Goal: Information Seeking & Learning: Learn about a topic

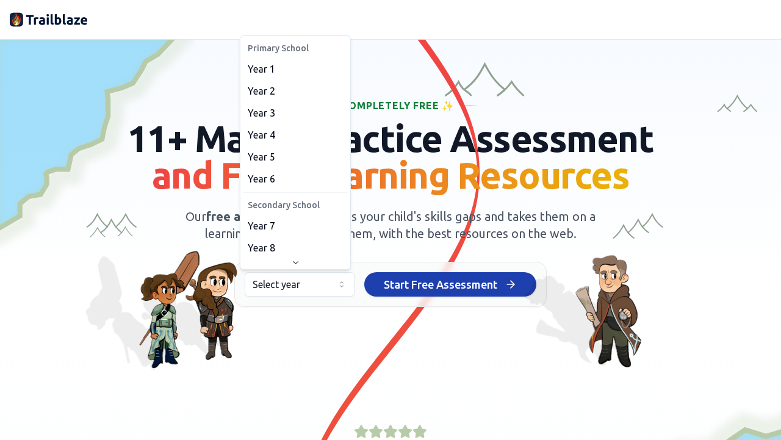
click at [277, 281] on html "We value your privacy We use cookies to enhance your browsing experience, serve…" at bounding box center [390, 220] width 781 height 440
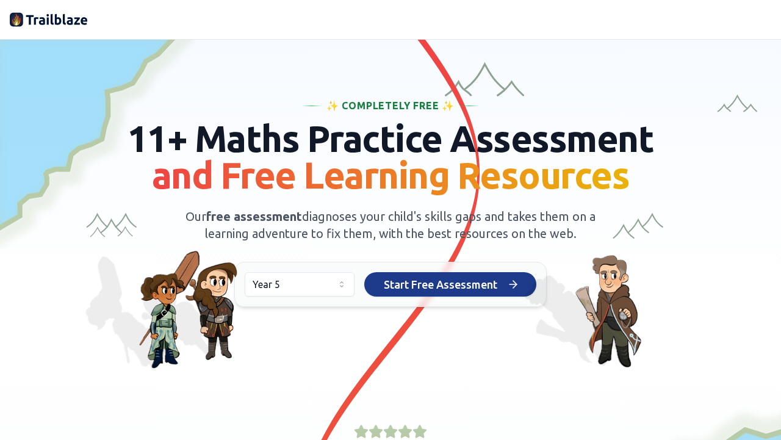
click at [417, 284] on span "Start Free Assessment" at bounding box center [440, 284] width 113 height 17
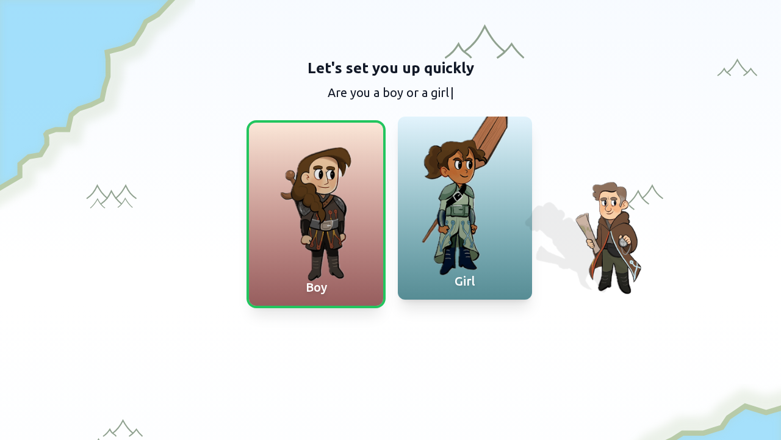
click at [418, 286] on div "Girl" at bounding box center [465, 281] width 134 height 37
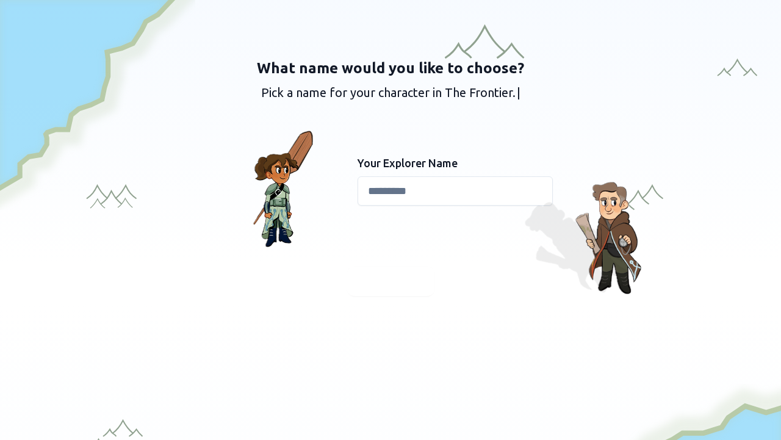
click at [462, 195] on input at bounding box center [454, 190] width 195 height 29
type input "*****"
click at [415, 265] on div "What name would you like to choose? Pick a name for your character in The Front…" at bounding box center [390, 177] width 468 height 237
click at [404, 278] on span "Continue" at bounding box center [390, 281] width 47 height 17
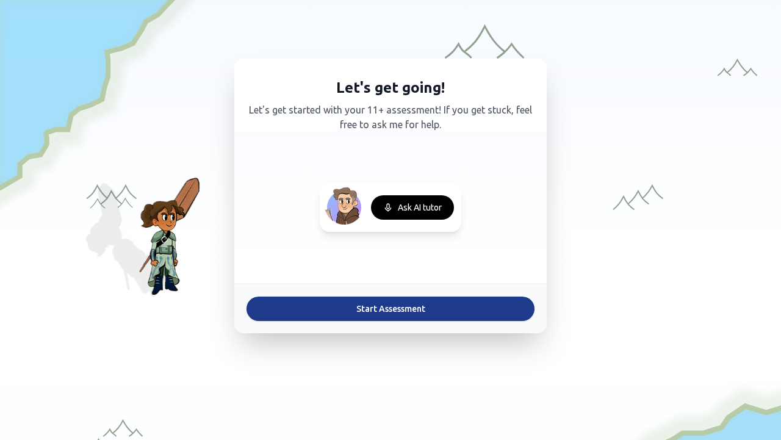
click at [404, 310] on button "Start Assessment" at bounding box center [390, 308] width 288 height 24
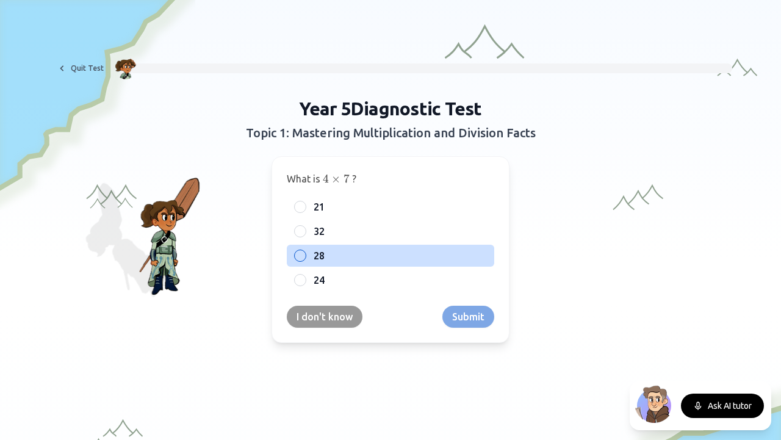
click at [326, 252] on label "28" at bounding box center [399, 255] width 173 height 15
click at [305, 252] on button "28" at bounding box center [300, 256] width 10 height 10
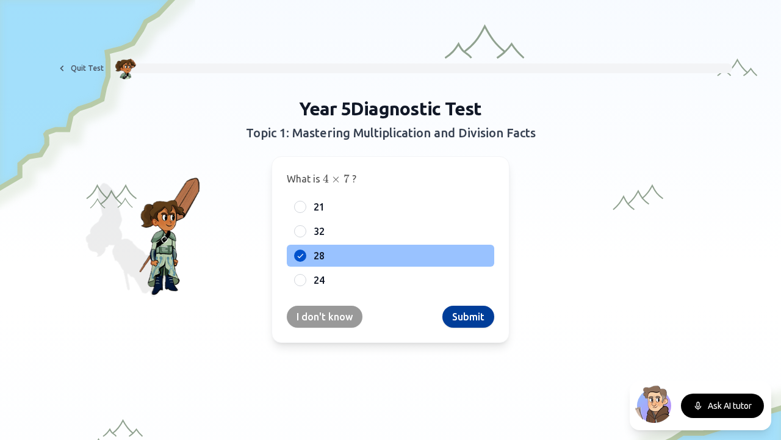
click at [460, 319] on button "Submit" at bounding box center [468, 317] width 52 height 22
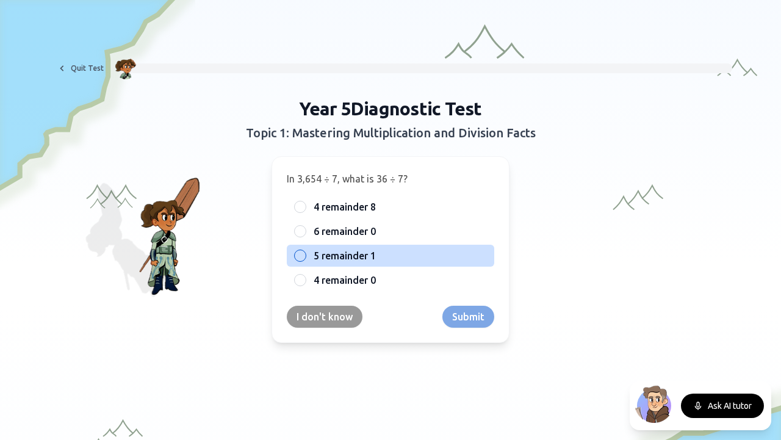
click at [341, 254] on span "5 remainder 1" at bounding box center [344, 255] width 62 height 15
click at [305, 254] on button "5 remainder 1" at bounding box center [300, 256] width 10 height 10
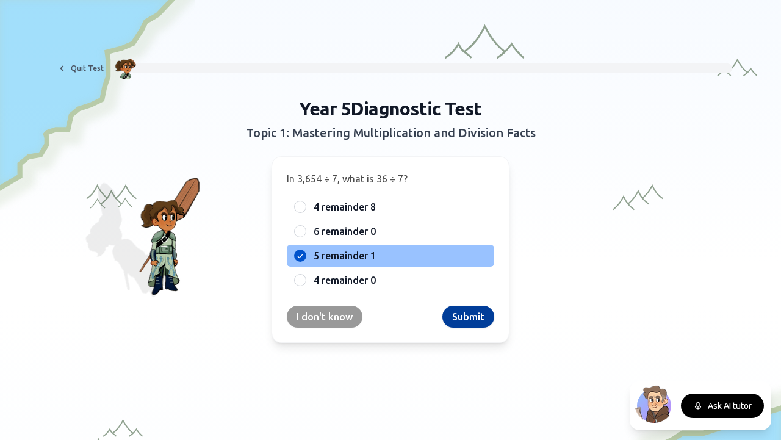
click at [470, 320] on button "Submit" at bounding box center [468, 317] width 52 height 22
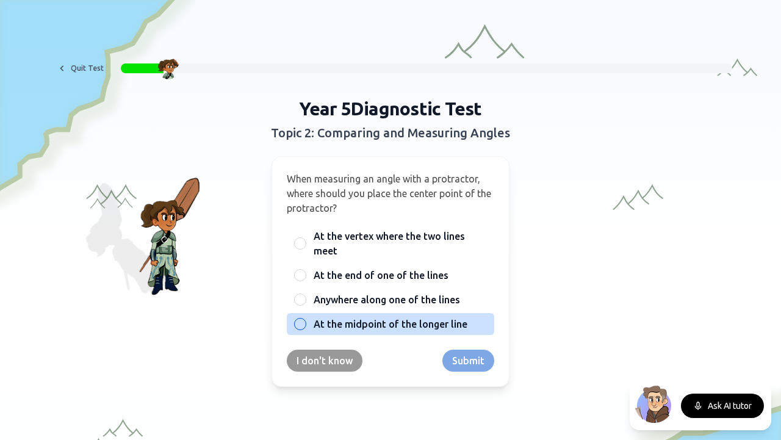
click at [372, 325] on span "At the midpoint of the longer line" at bounding box center [390, 323] width 154 height 15
click at [305, 325] on button "At the midpoint of the longer line" at bounding box center [300, 324] width 10 height 10
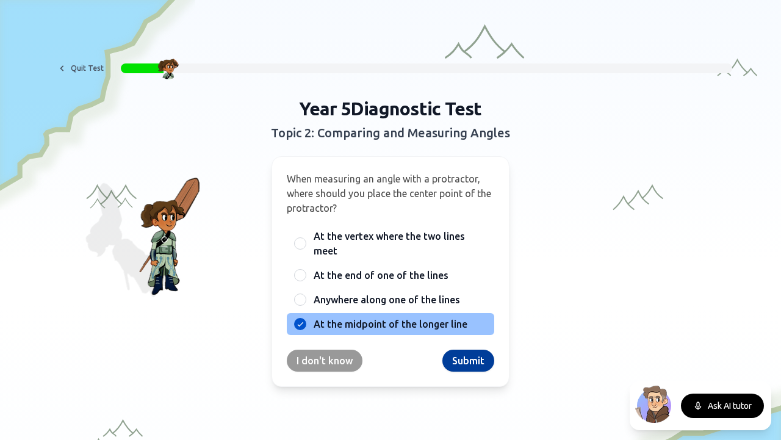
click at [460, 365] on button "Submit" at bounding box center [468, 360] width 52 height 22
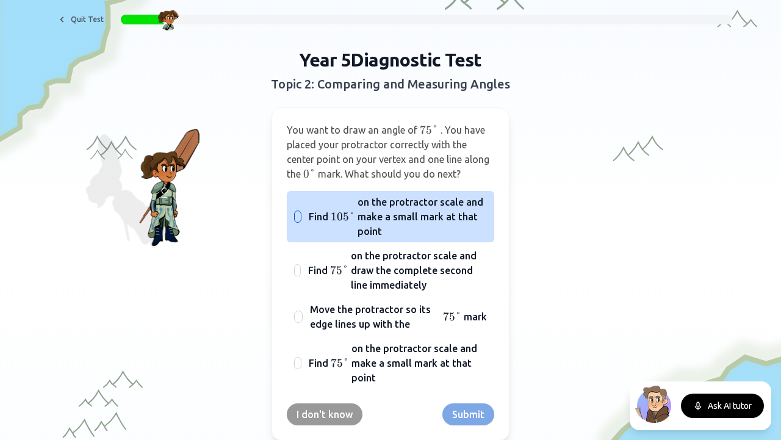
scroll to position [73, 0]
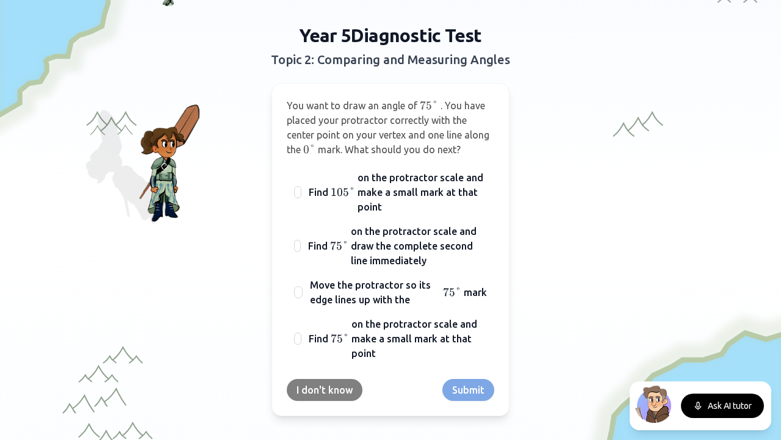
click at [304, 385] on button "I don't know" at bounding box center [325, 390] width 76 height 22
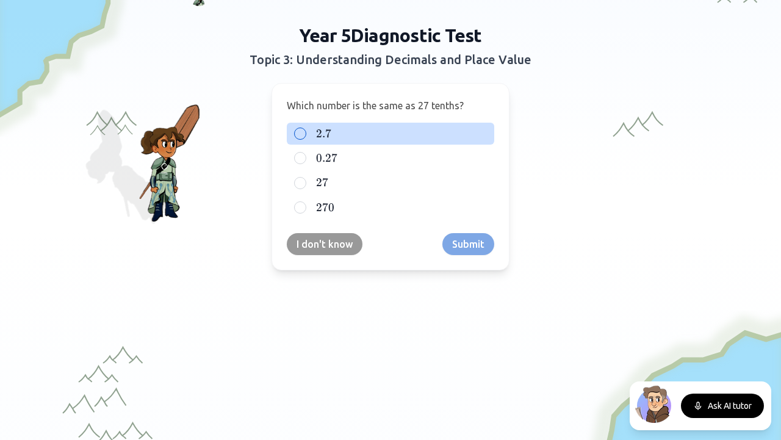
click at [391, 140] on label "2.7 2.7 2.7" at bounding box center [399, 133] width 173 height 15
click at [305, 138] on button "2.7 2.7 2.7" at bounding box center [300, 134] width 10 height 10
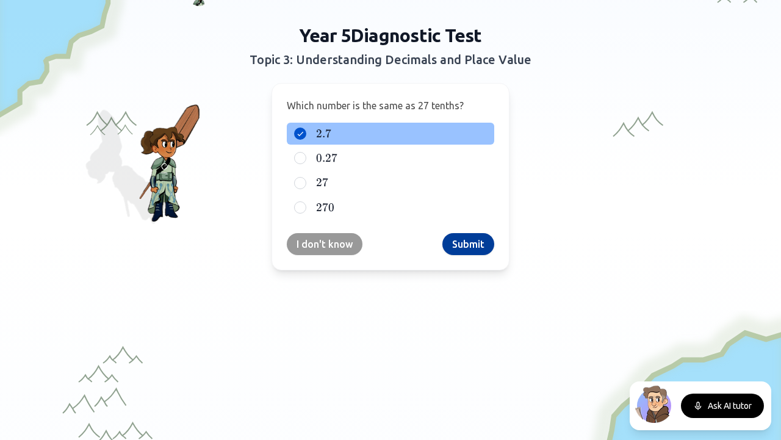
click at [484, 240] on button "Submit" at bounding box center [468, 244] width 52 height 22
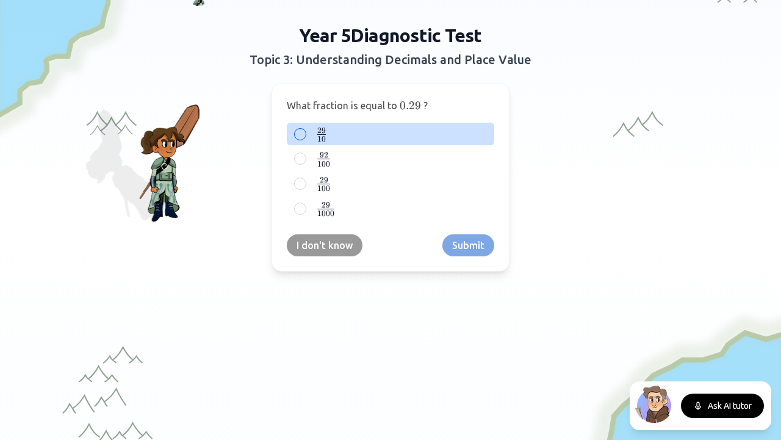
click at [343, 131] on label "29 10 {29 \over 10} 10 29 ​" at bounding box center [399, 133] width 173 height 15
click at [305, 131] on button "29 10 {29 \over 10} 10 29 ​" at bounding box center [300, 134] width 10 height 10
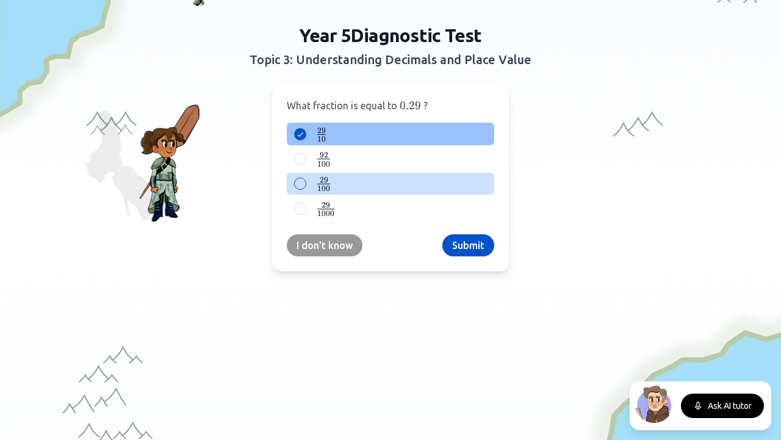
click at [349, 189] on label "29 100 {29 \over 100} 100 29 ​" at bounding box center [399, 183] width 173 height 15
click at [305, 188] on button "29 100 {29 \over 100} 100 29 ​" at bounding box center [300, 184] width 10 height 10
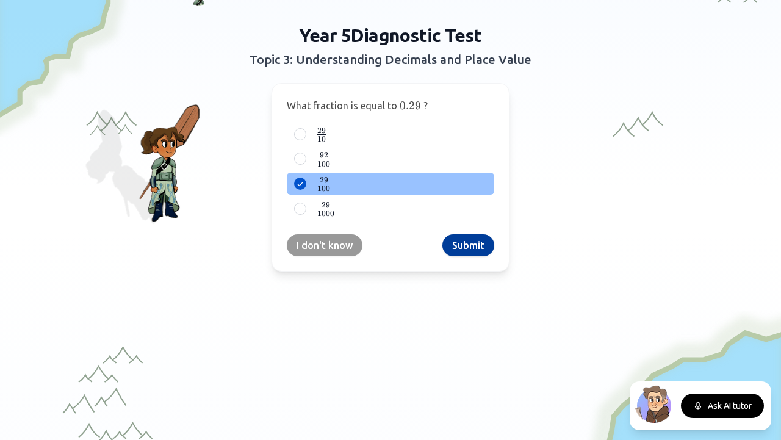
click at [462, 244] on button "Submit" at bounding box center [468, 245] width 52 height 22
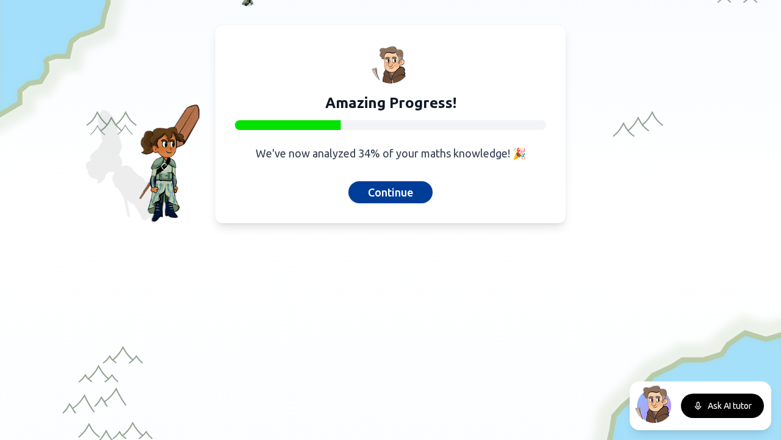
click at [404, 195] on button "Continue" at bounding box center [390, 192] width 84 height 22
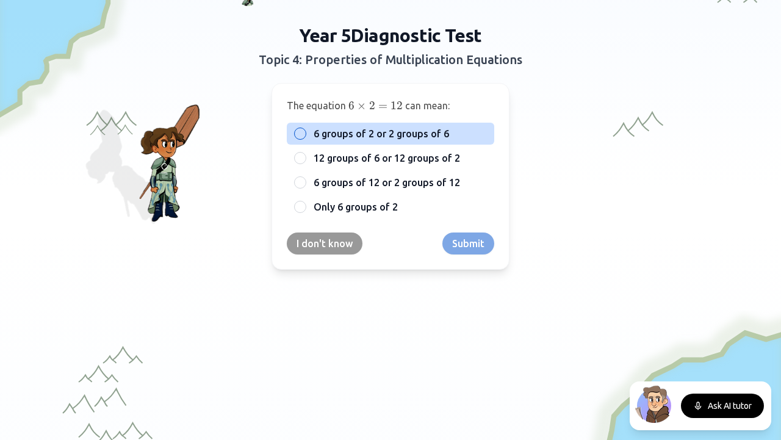
click at [414, 136] on span "6 groups of 2 or 2 groups of 6" at bounding box center [380, 133] width 135 height 15
click at [305, 136] on button "6 groups of 2 or 2 groups of 6" at bounding box center [300, 134] width 10 height 10
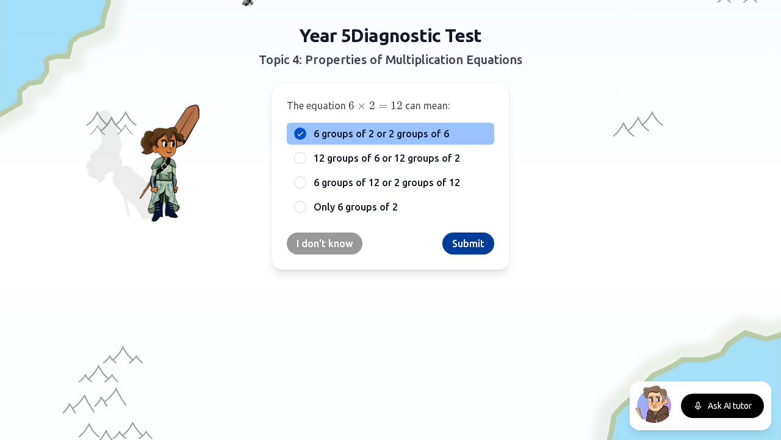
click at [463, 240] on button "Submit" at bounding box center [468, 243] width 52 height 22
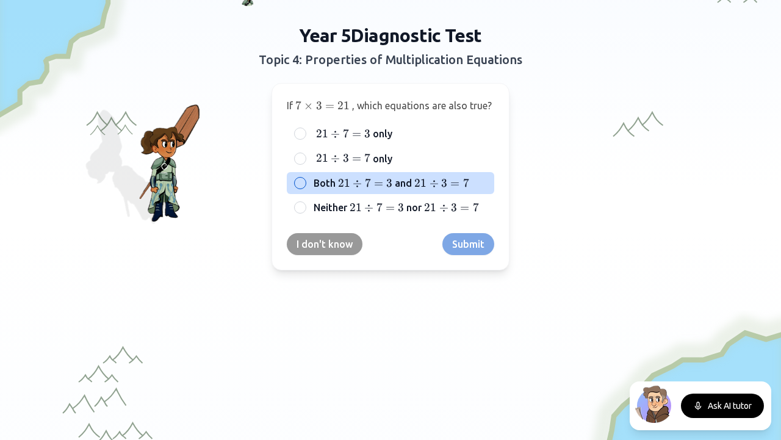
click at [420, 188] on span "21" at bounding box center [420, 182] width 12 height 13
click at [305, 188] on button "Both 21 ÷ 7 = 3 21 \div 7 = 3 21 ÷ 7 = 3 and 21 ÷ 3 = 7 21 \div 3 = 7 21 ÷ 3 = 7" at bounding box center [300, 183] width 10 height 10
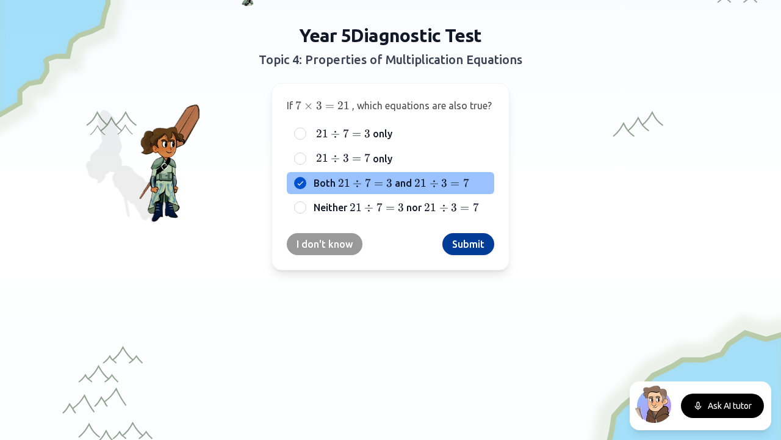
click at [449, 238] on button "Submit" at bounding box center [468, 244] width 52 height 22
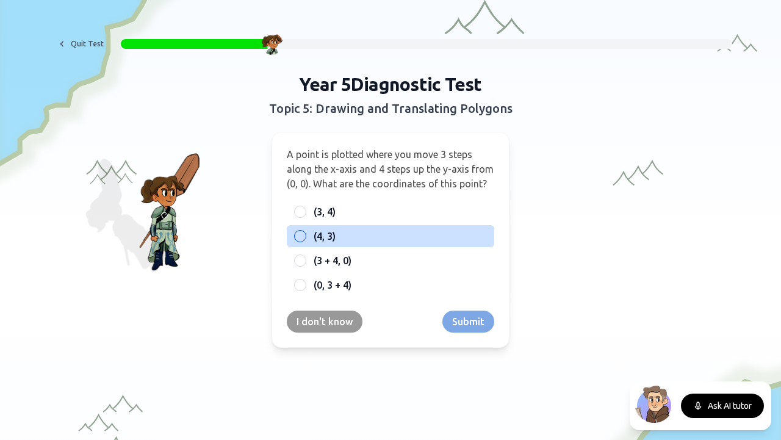
scroll to position [0, 0]
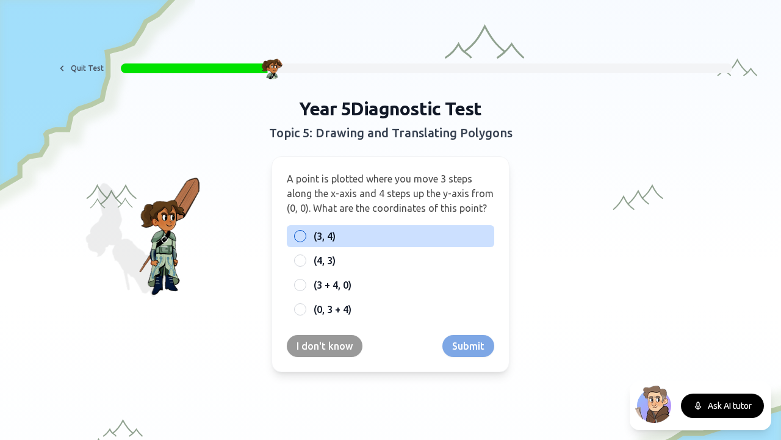
click at [378, 238] on label "(3, 4)" at bounding box center [399, 236] width 173 height 15
click at [305, 238] on button "(3, 4)" at bounding box center [300, 236] width 10 height 10
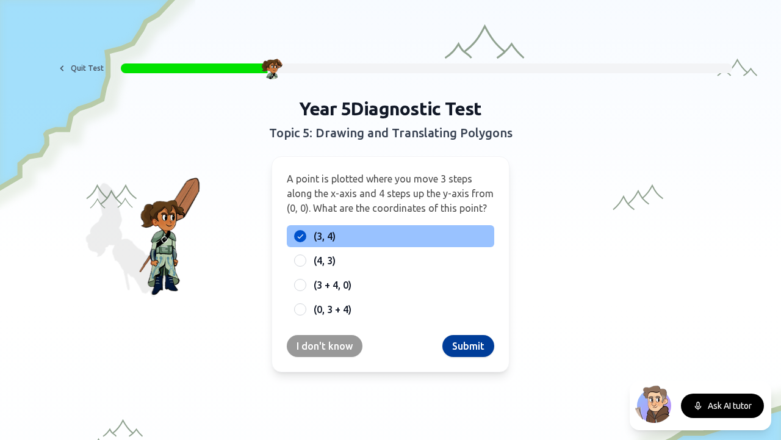
click at [465, 346] on button "Submit" at bounding box center [468, 346] width 52 height 22
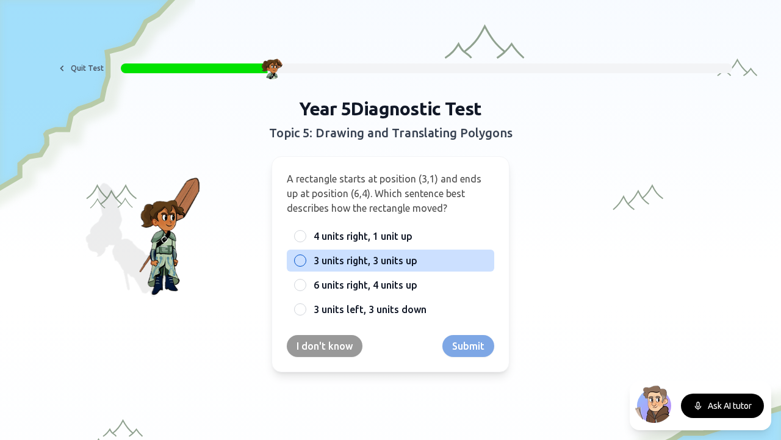
click at [382, 263] on span "3 units right, 3 units up" at bounding box center [365, 260] width 104 height 15
click at [305, 263] on button "3 units right, 3 units up" at bounding box center [300, 261] width 10 height 10
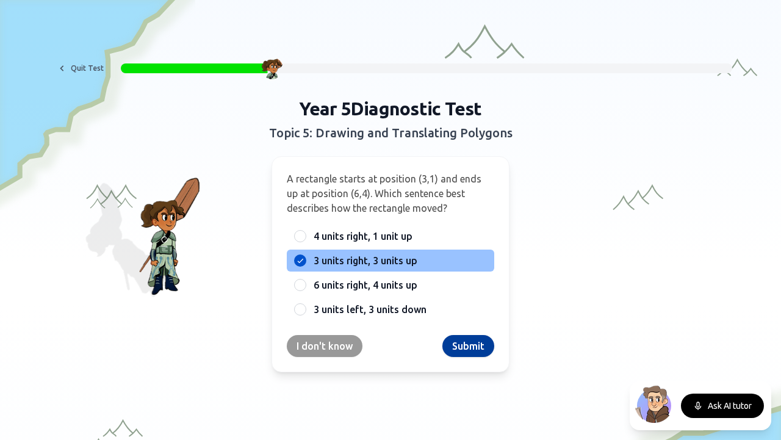
click at [455, 340] on button "Submit" at bounding box center [468, 346] width 52 height 22
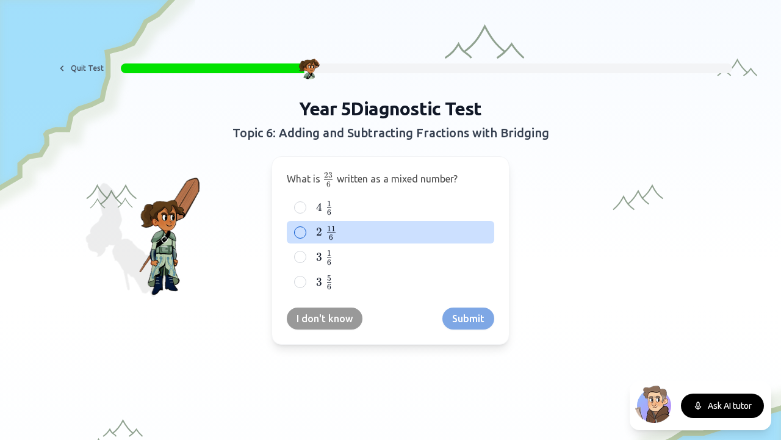
click at [327, 236] on span at bounding box center [331, 237] width 9 height 4
click at [305, 236] on button "2    11 6 2\;{11 \over 6} 2 6 11 ​" at bounding box center [300, 232] width 10 height 10
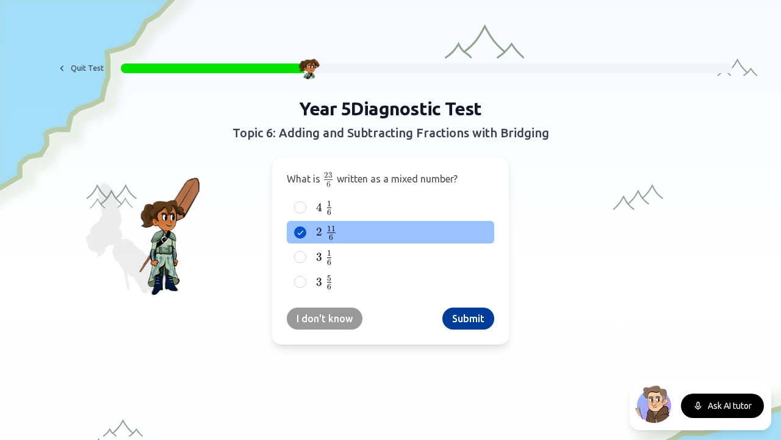
click at [463, 313] on button "Submit" at bounding box center [468, 318] width 52 height 22
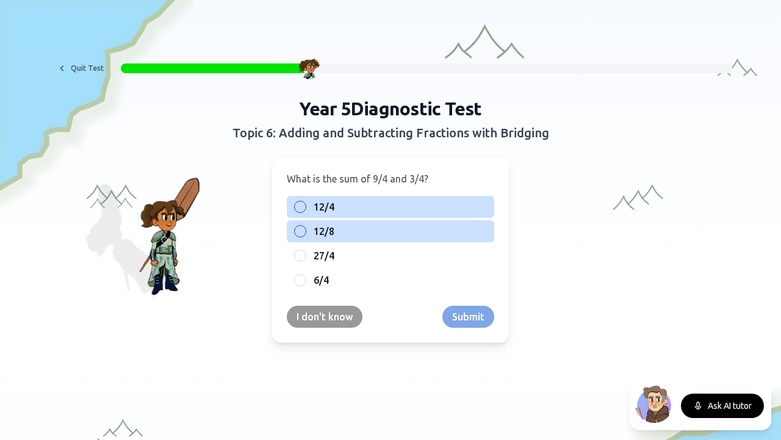
click at [336, 211] on label "12/4" at bounding box center [399, 206] width 173 height 15
click at [305, 211] on button "12/4" at bounding box center [300, 207] width 10 height 10
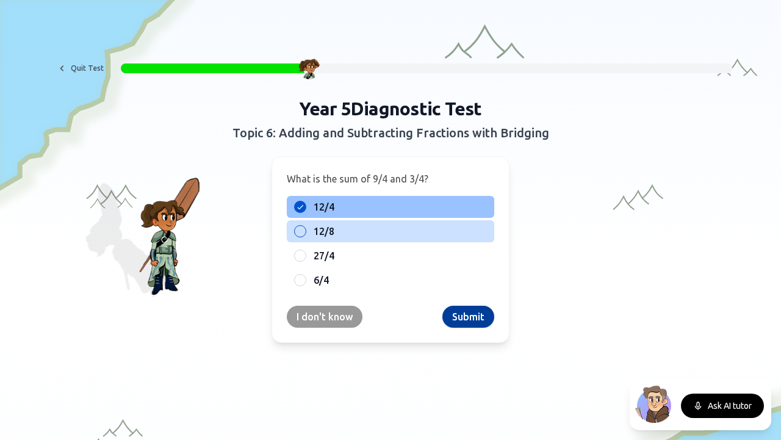
click at [460, 323] on button "Submit" at bounding box center [468, 317] width 52 height 22
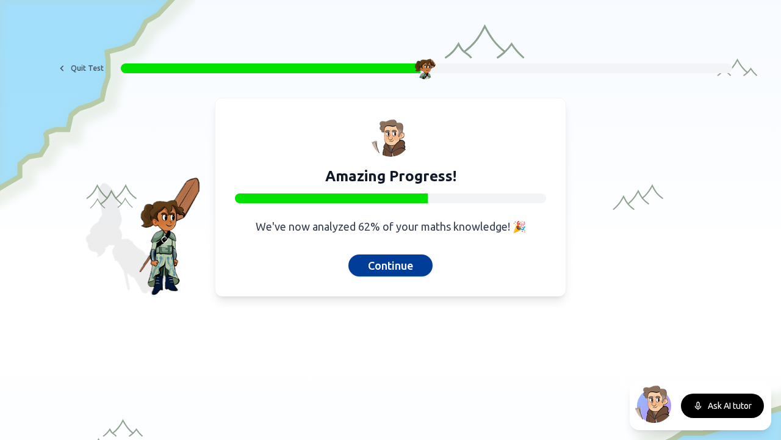
click at [409, 263] on button "Continue" at bounding box center [390, 265] width 84 height 22
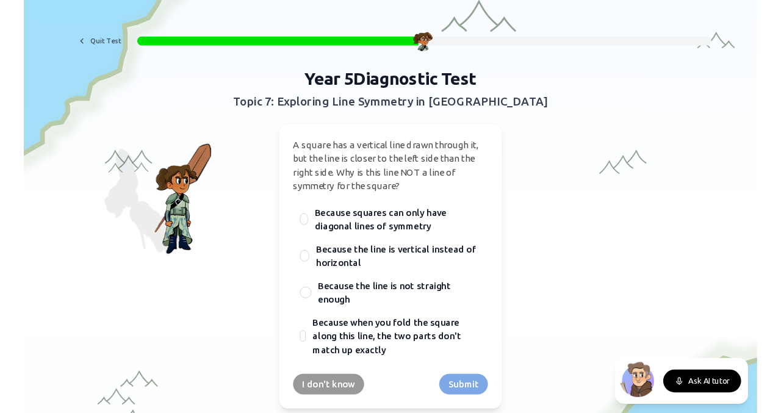
scroll to position [49, 0]
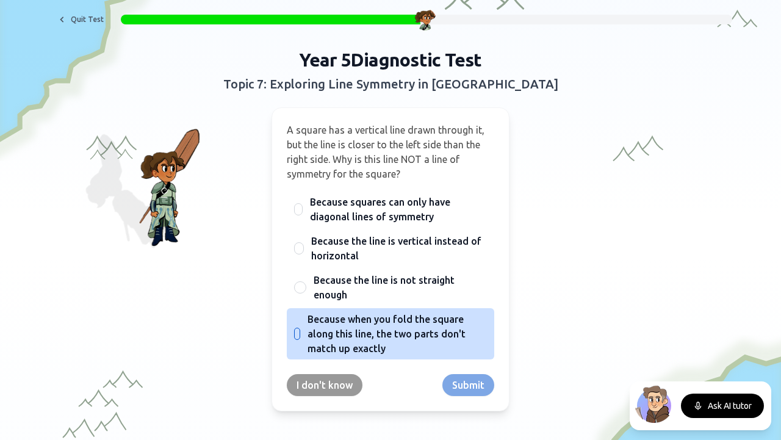
click at [419, 327] on span "Because when you fold the square along this line, the two parts don't match up …" at bounding box center [396, 334] width 179 height 44
click at [302, 329] on button "Because when you fold the square along this line, the two parts don't match up …" at bounding box center [297, 334] width 10 height 10
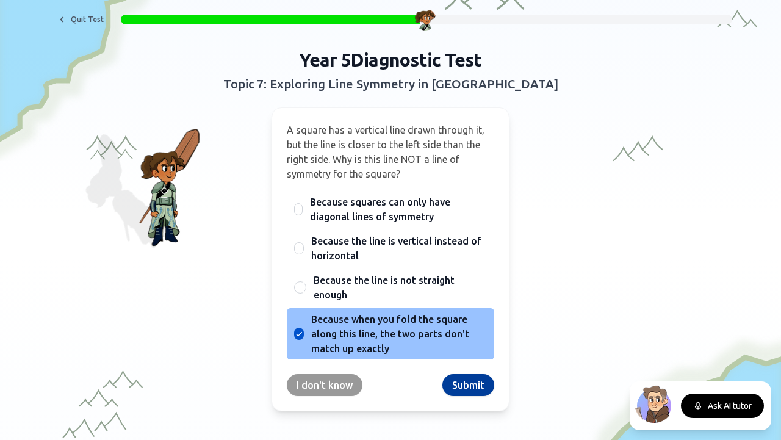
click at [471, 385] on button "Submit" at bounding box center [468, 385] width 52 height 22
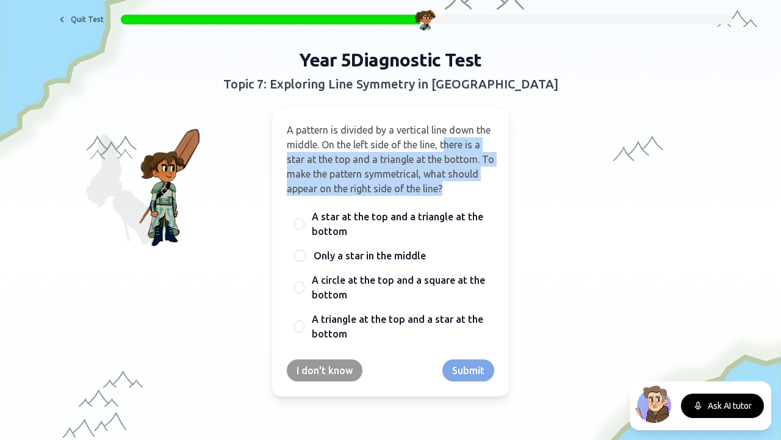
drag, startPoint x: 444, startPoint y: 144, endPoint x: 486, endPoint y: 189, distance: 61.7
click at [486, 189] on p "A pattern is divided by a vertical line down the middle. On the left side of th…" at bounding box center [390, 159] width 207 height 73
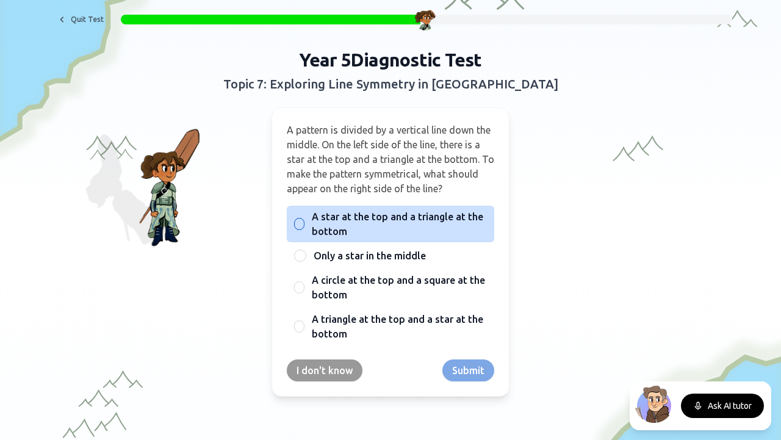
click at [306, 220] on div "A star at the top and a triangle at the bottom" at bounding box center [390, 224] width 207 height 37
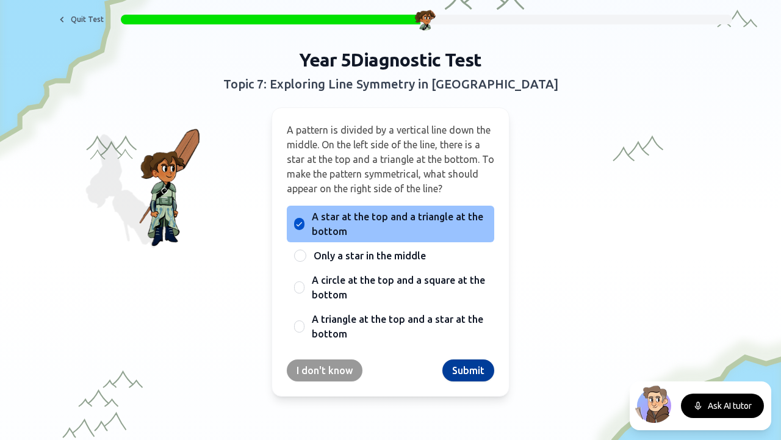
click at [465, 375] on button "Submit" at bounding box center [468, 370] width 52 height 22
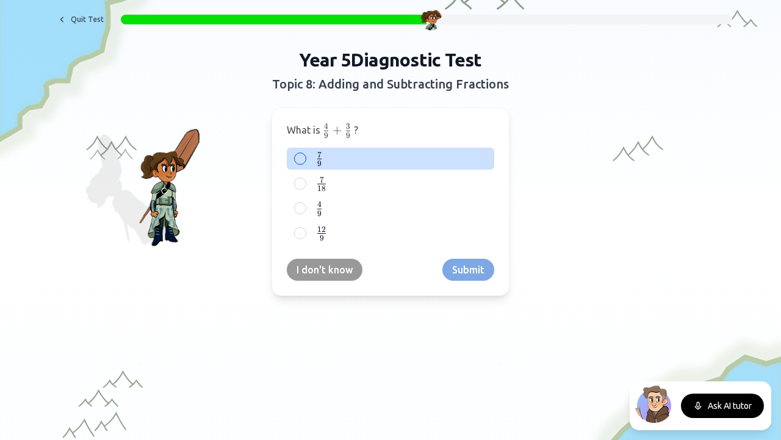
click at [341, 155] on label "7 9 \frac{7}{9} 9 7 ​" at bounding box center [399, 158] width 173 height 15
click at [305, 155] on button "7 9 \frac{7}{9} 9 7 ​" at bounding box center [300, 159] width 10 height 10
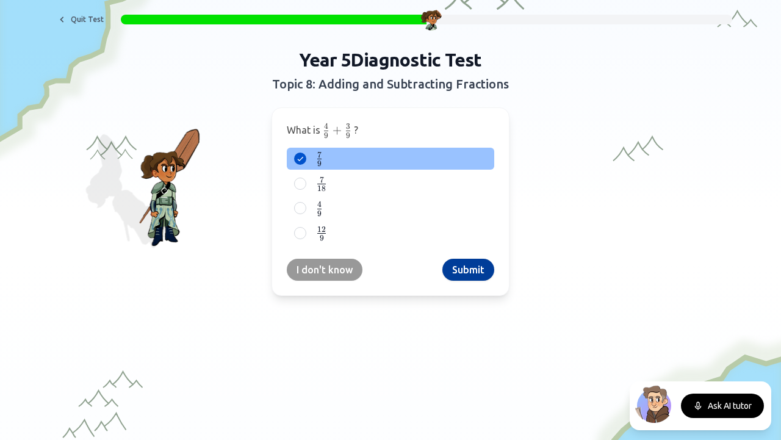
click at [456, 267] on button "Submit" at bounding box center [468, 270] width 52 height 22
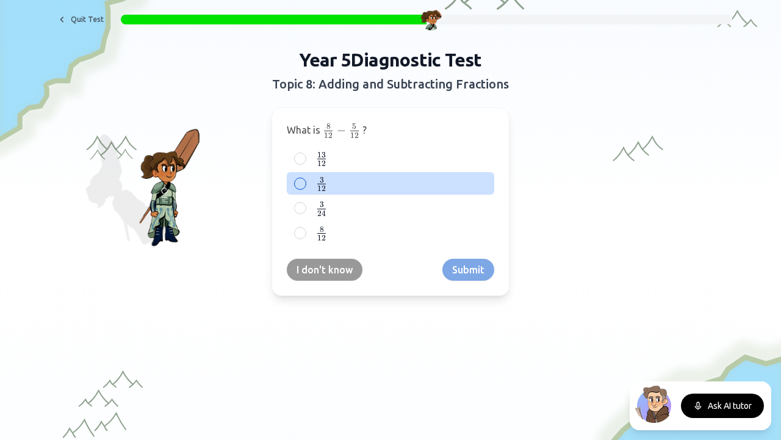
click at [317, 186] on span "12" at bounding box center [321, 189] width 9 height 10
click at [305, 186] on button "3 12 \frac{3}{12} 12 3 ​" at bounding box center [300, 184] width 10 height 10
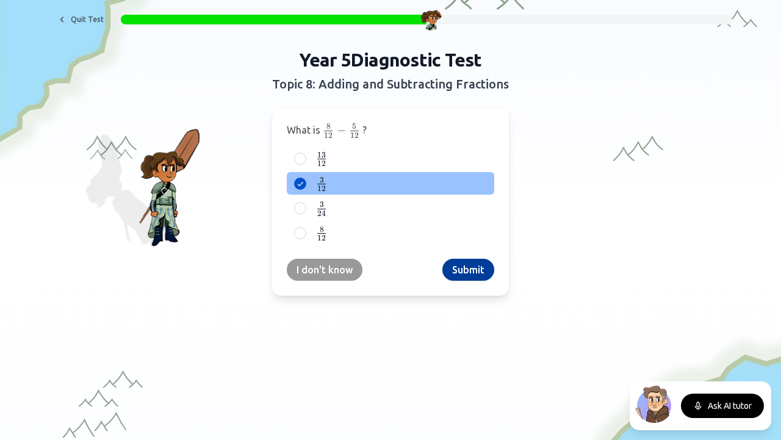
click at [466, 260] on button "Submit" at bounding box center [468, 270] width 52 height 22
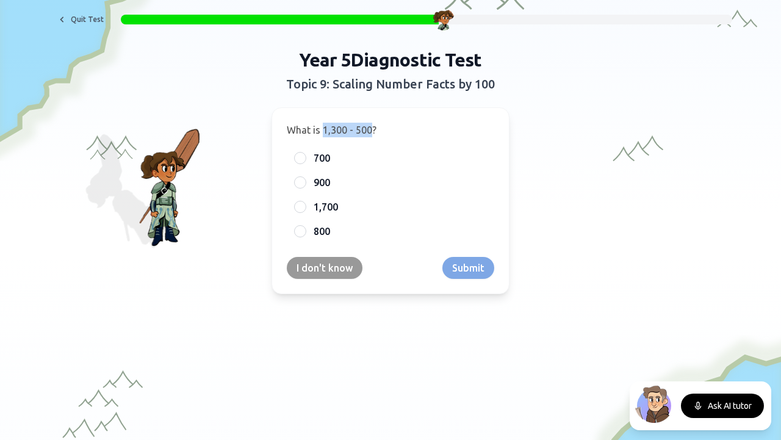
drag, startPoint x: 318, startPoint y: 130, endPoint x: 368, endPoint y: 132, distance: 50.6
click at [368, 132] on span "What is 1,300 - 500?" at bounding box center [332, 129] width 90 height 11
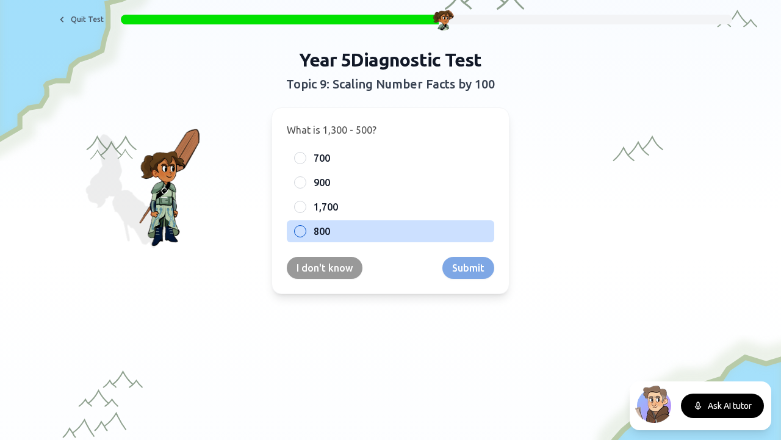
click at [327, 229] on label "800" at bounding box center [399, 231] width 173 height 15
click at [305, 229] on button "800" at bounding box center [300, 231] width 10 height 10
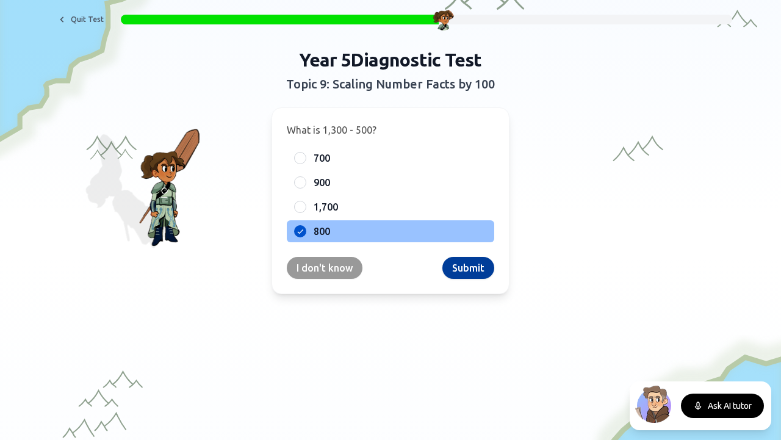
click at [466, 275] on button "Submit" at bounding box center [468, 268] width 52 height 22
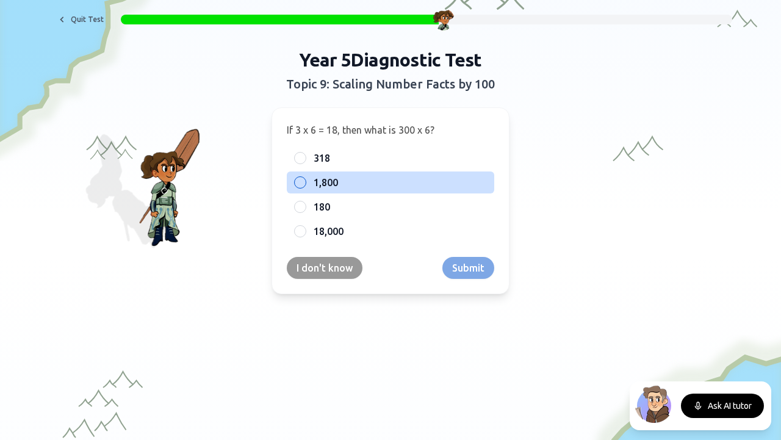
click at [329, 184] on span "1,800" at bounding box center [325, 182] width 24 height 15
click at [305, 184] on button "1,800" at bounding box center [300, 182] width 10 height 10
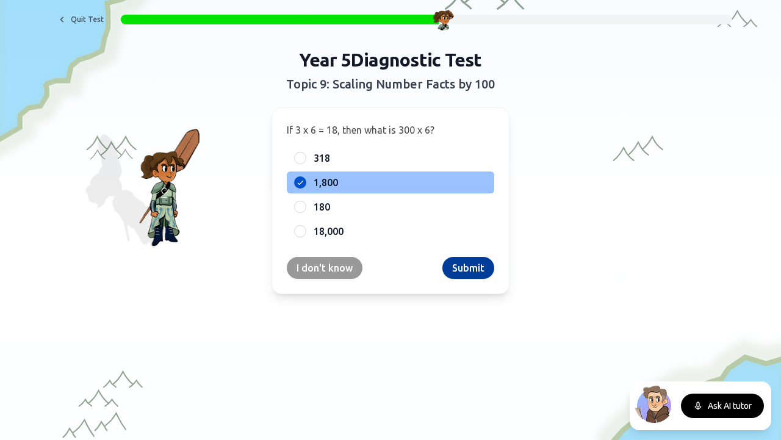
click at [456, 270] on button "Submit" at bounding box center [468, 268] width 52 height 22
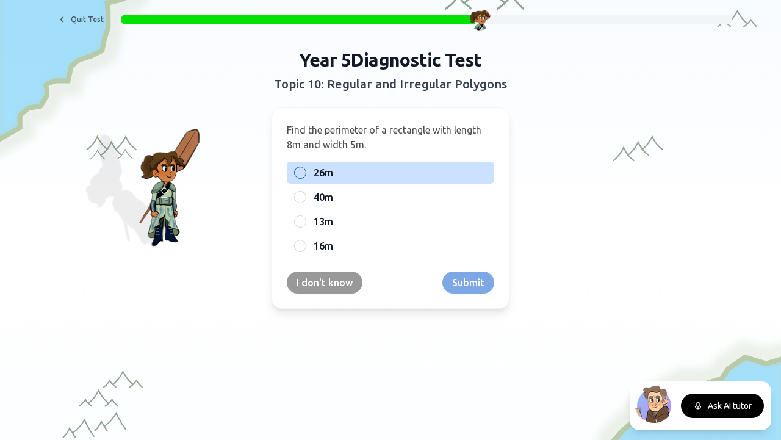
click at [319, 169] on span "26m" at bounding box center [323, 172] width 20 height 15
click at [305, 169] on button "26m" at bounding box center [300, 173] width 10 height 10
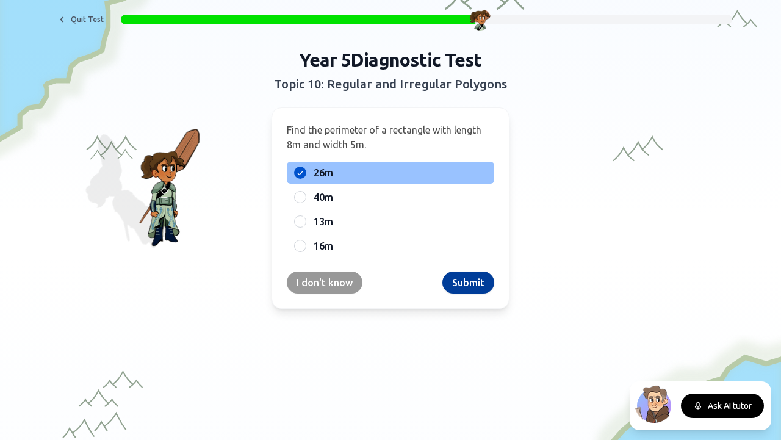
click at [474, 288] on button "Submit" at bounding box center [468, 282] width 52 height 22
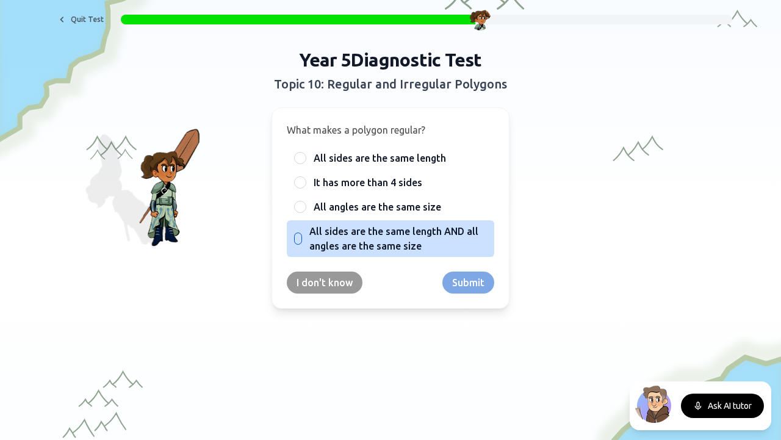
click at [431, 235] on span "All sides are the same length AND all angles are the same size" at bounding box center [397, 238] width 177 height 29
click at [303, 235] on button "All sides are the same length AND all angles are the same size" at bounding box center [298, 239] width 10 height 10
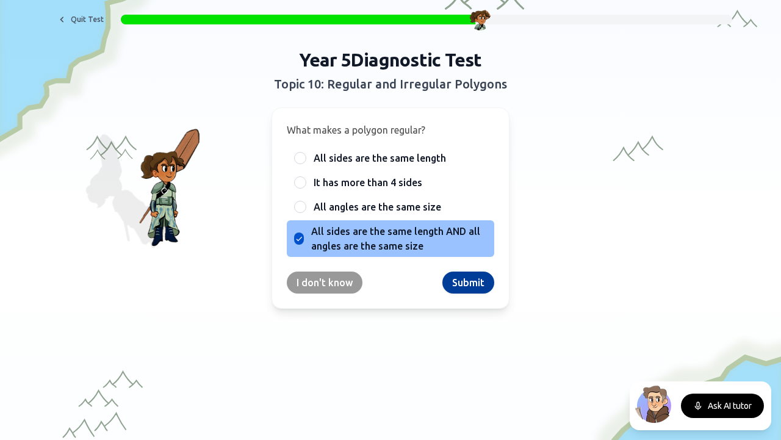
click at [458, 288] on button "Submit" at bounding box center [468, 282] width 52 height 22
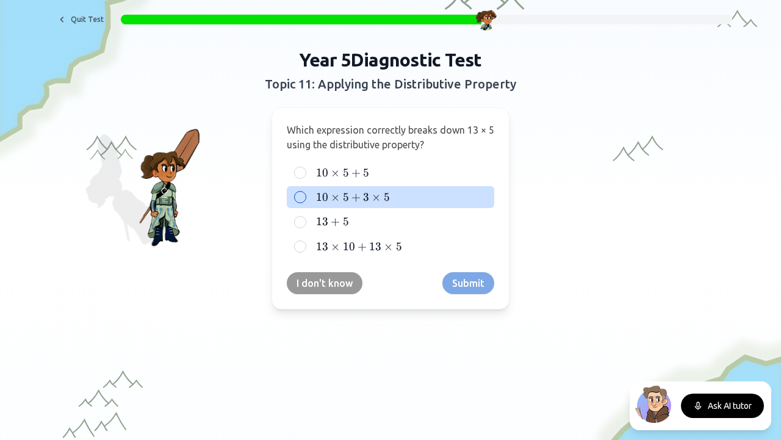
click at [374, 203] on span "×" at bounding box center [375, 196] width 9 height 13
click at [305, 202] on button "10 × 5 + 3 × 5 10 × 5 + 3 × 5 10 × 5 + 3 × 5" at bounding box center [300, 197] width 10 height 10
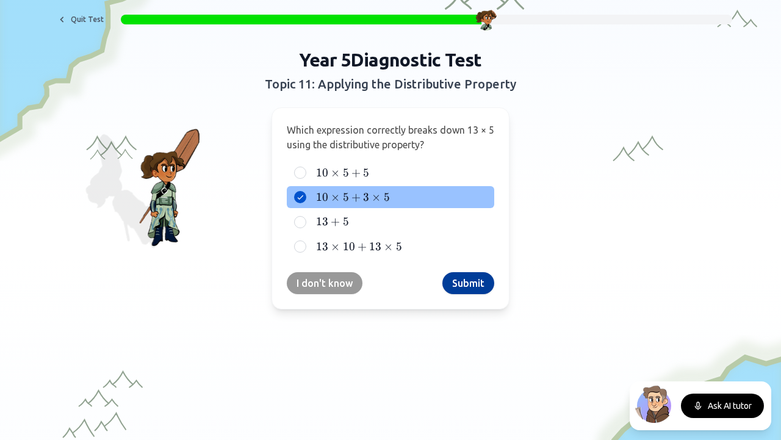
click at [468, 290] on button "Submit" at bounding box center [468, 283] width 52 height 22
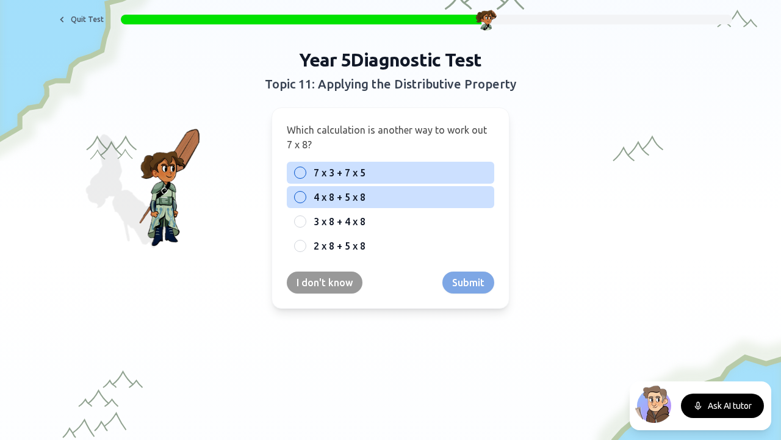
click at [383, 174] on label "7 x 3 + 7 x 5" at bounding box center [399, 172] width 173 height 15
click at [305, 174] on button "7 x 3 + 7 x 5" at bounding box center [300, 173] width 10 height 10
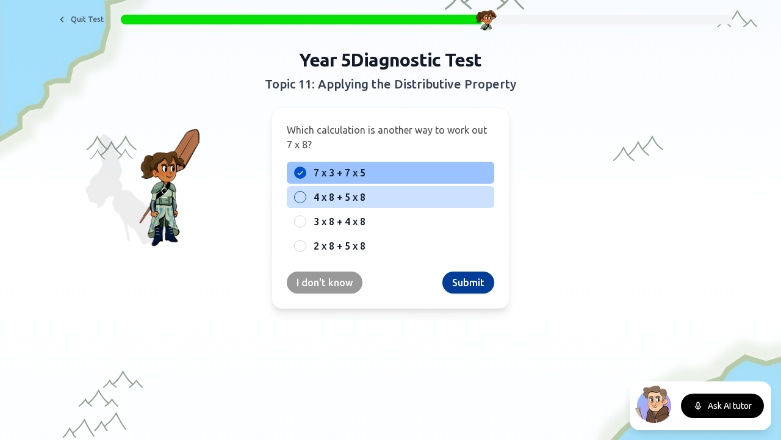
click at [477, 285] on button "Submit" at bounding box center [468, 282] width 52 height 22
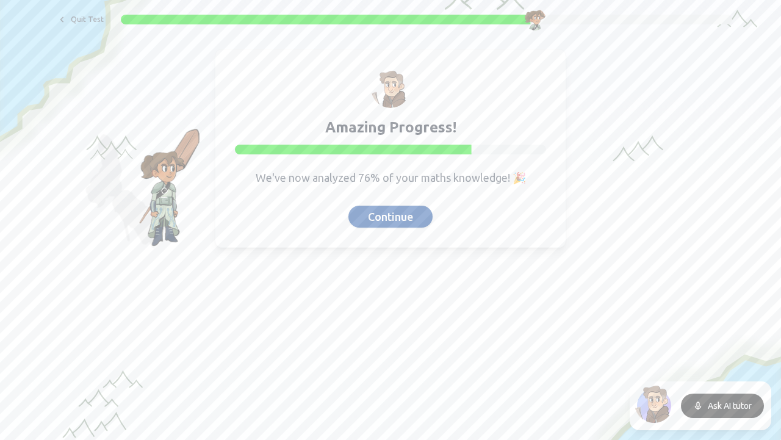
click at [398, 224] on button "Continue" at bounding box center [390, 217] width 84 height 22
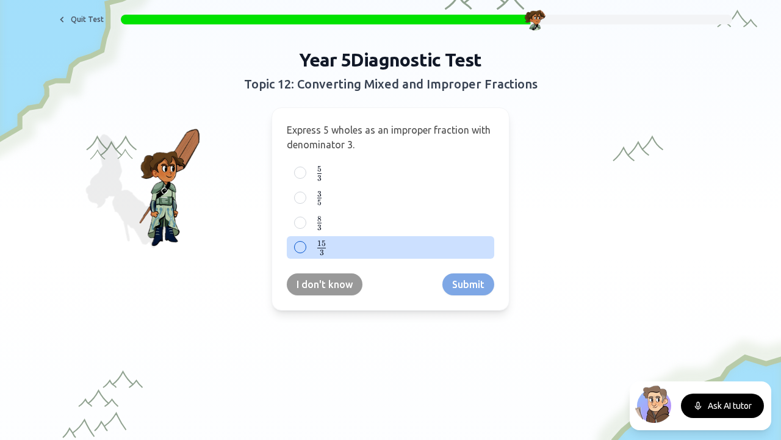
click at [327, 245] on label "15 3 {15 \over 3} 3 15 ​" at bounding box center [399, 247] width 173 height 15
click at [305, 245] on button "15 3 {15 \over 3} 3 15 ​" at bounding box center [300, 247] width 10 height 10
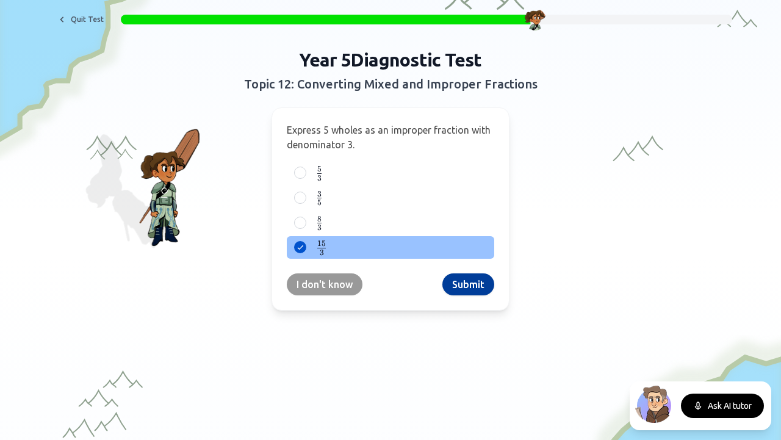
click at [461, 282] on button "Submit" at bounding box center [468, 284] width 52 height 22
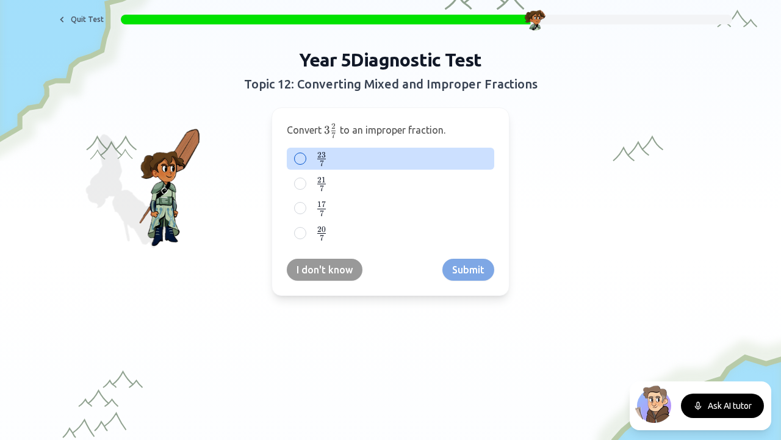
click at [329, 163] on label "23 7 \frac{23}{7} 7 23 ​" at bounding box center [399, 158] width 173 height 15
click at [305, 163] on button "23 7 \frac{23}{7} 7 23 ​" at bounding box center [300, 159] width 10 height 10
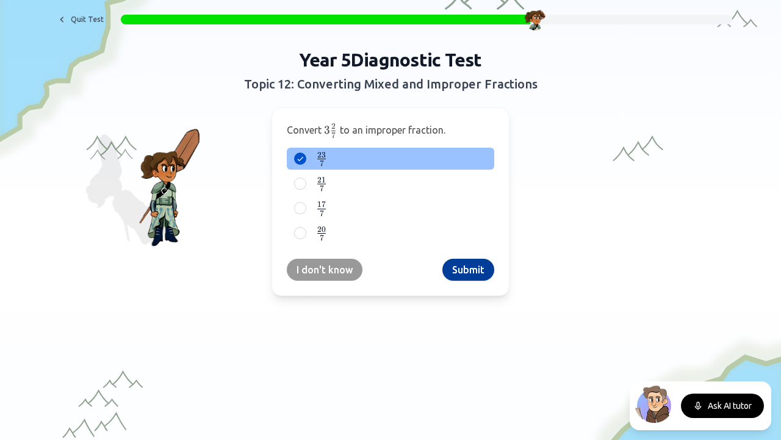
click at [486, 271] on button "Submit" at bounding box center [468, 270] width 52 height 22
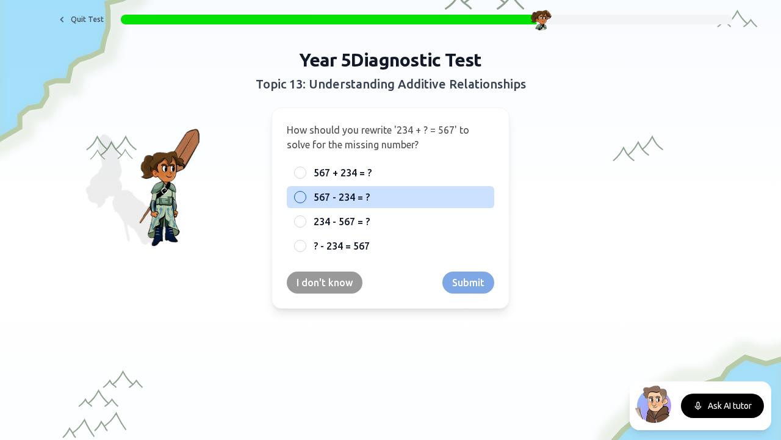
click at [373, 199] on label "567 - 234 = ?" at bounding box center [399, 197] width 173 height 15
click at [305, 199] on button "567 - 234 = ?" at bounding box center [300, 197] width 10 height 10
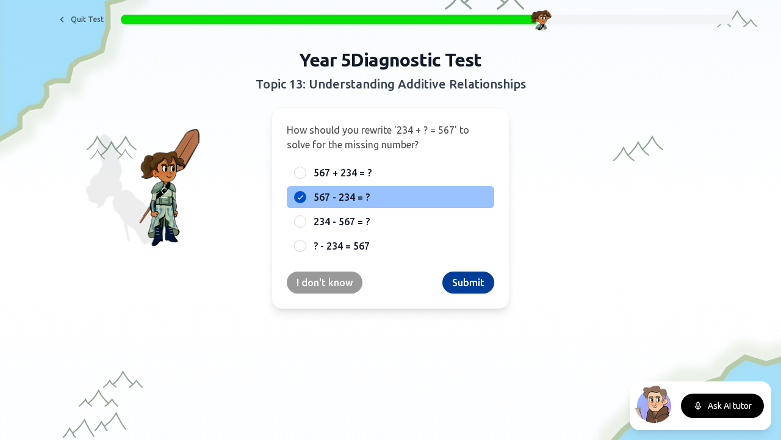
click at [469, 285] on button "Submit" at bounding box center [468, 282] width 52 height 22
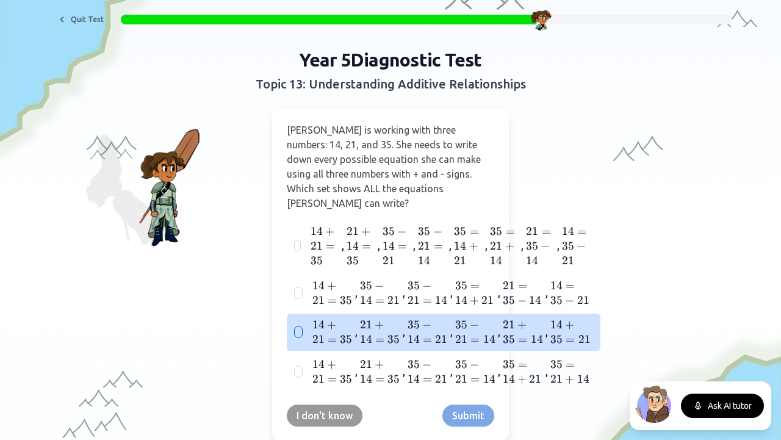
click at [341, 317] on span "14 + 21 = 35 14 + 21 = 35 14 + 21 = 35" at bounding box center [332, 331] width 40 height 29
click at [303, 327] on button "14 + 21 = 35 14 + 21 = 35 14 + 21 = 35 , 21 + 14 = 35 21 + 14 = 35 21 + 14 = 35…" at bounding box center [298, 332] width 10 height 10
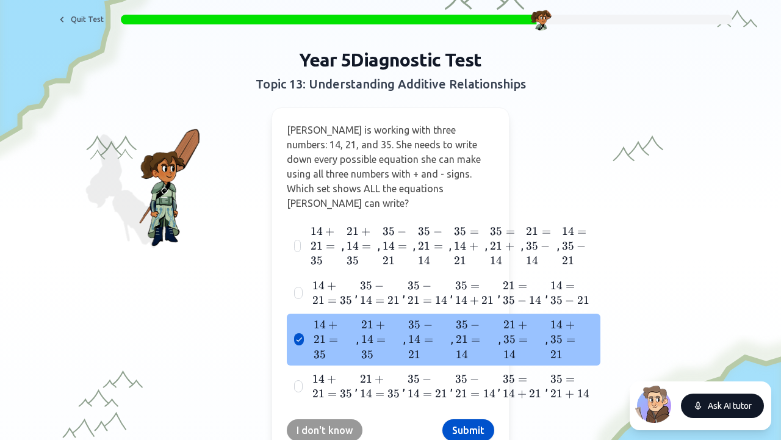
click at [722, 402] on button "Ask AI tutor" at bounding box center [722, 405] width 83 height 24
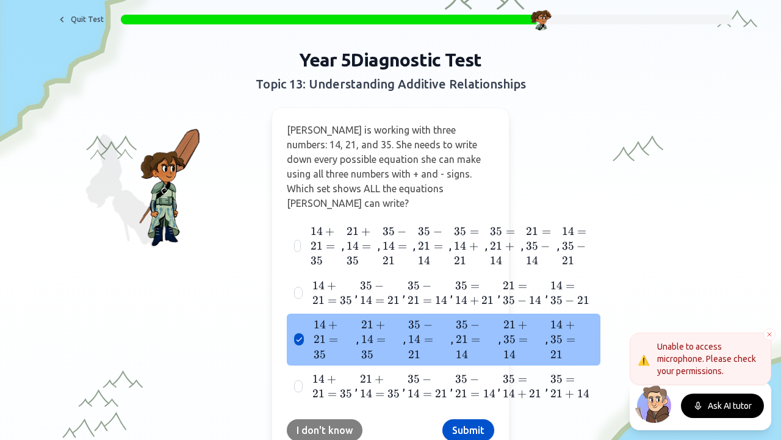
click at [344, 419] on button "I don't know" at bounding box center [325, 430] width 76 height 22
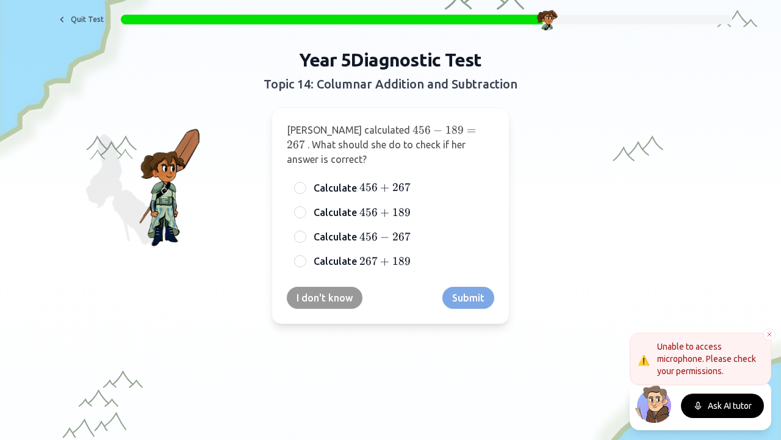
click at [468, 290] on div "I don't know Submit" at bounding box center [390, 298] width 207 height 22
click at [769, 334] on icon at bounding box center [769, 334] width 4 height 4
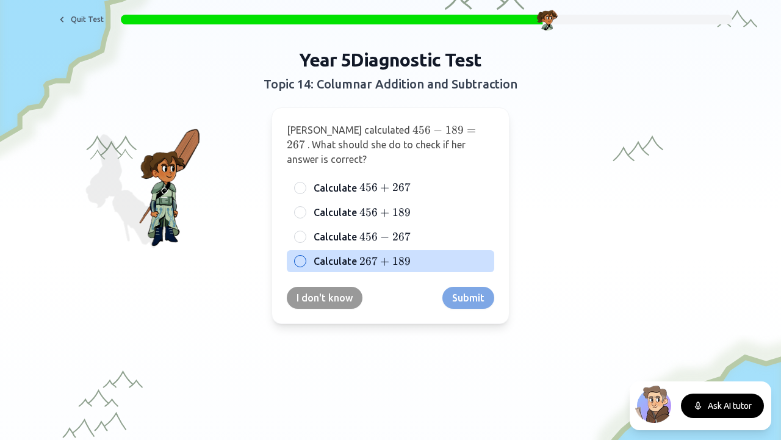
click at [409, 254] on label "Calculate 267 + 189 267 + 189 267 + 189" at bounding box center [399, 261] width 173 height 15
click at [305, 256] on button "Calculate 267 + 189 267 + 189 267 + 189" at bounding box center [300, 261] width 10 height 10
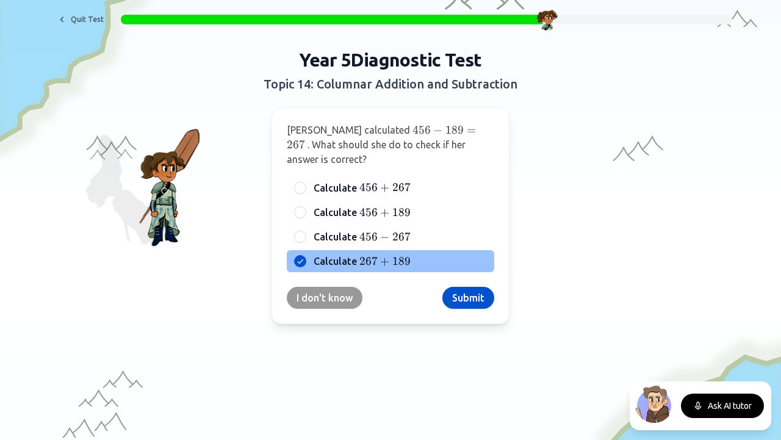
click at [479, 294] on div "[PERSON_NAME] calculated 456 − 189 = 267 456 - 189 = 267 456 − 189 = 267 . What…" at bounding box center [390, 215] width 238 height 216
click at [477, 287] on button "Submit" at bounding box center [468, 298] width 52 height 22
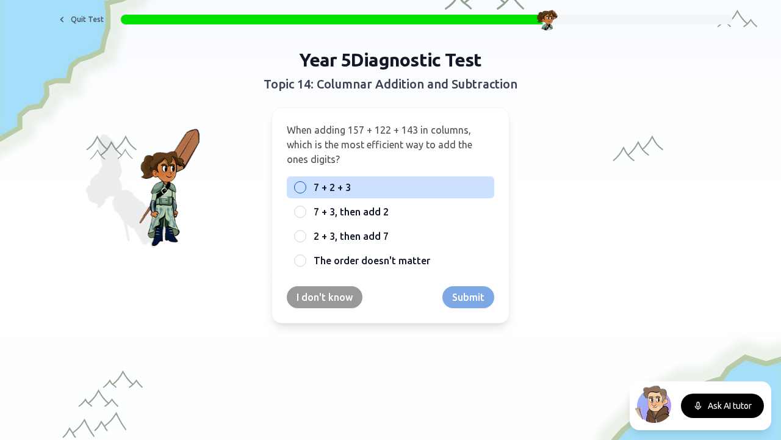
click at [350, 190] on label "7 + 2 + 3" at bounding box center [399, 187] width 173 height 15
click at [305, 190] on button "7 + 2 + 3" at bounding box center [300, 187] width 10 height 10
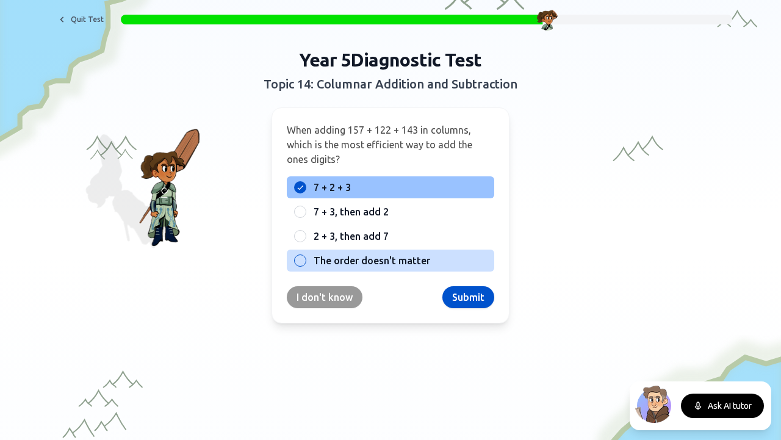
click at [427, 265] on label "The order doesn't matter" at bounding box center [399, 260] width 173 height 15
click at [305, 265] on button "The order doesn't matter" at bounding box center [300, 261] width 10 height 10
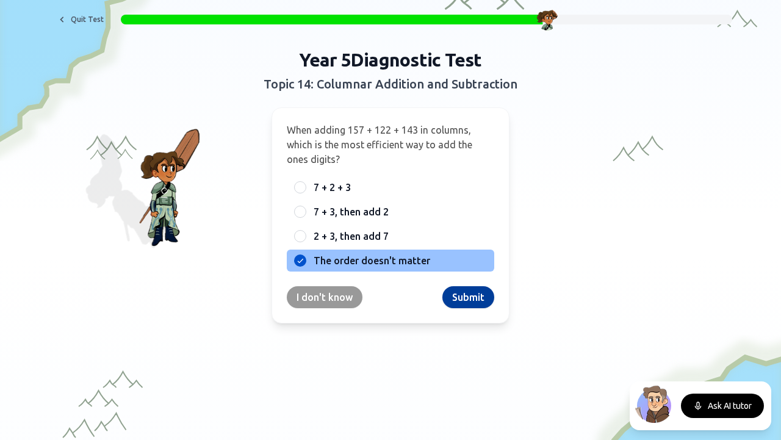
click at [467, 297] on button "Submit" at bounding box center [468, 297] width 52 height 22
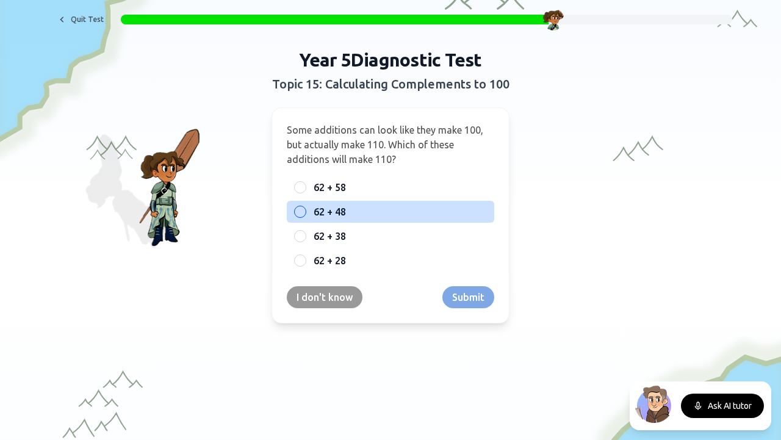
click at [330, 207] on span "62 + 48" at bounding box center [329, 211] width 32 height 15
click at [305, 207] on button "62 + 48" at bounding box center [300, 212] width 10 height 10
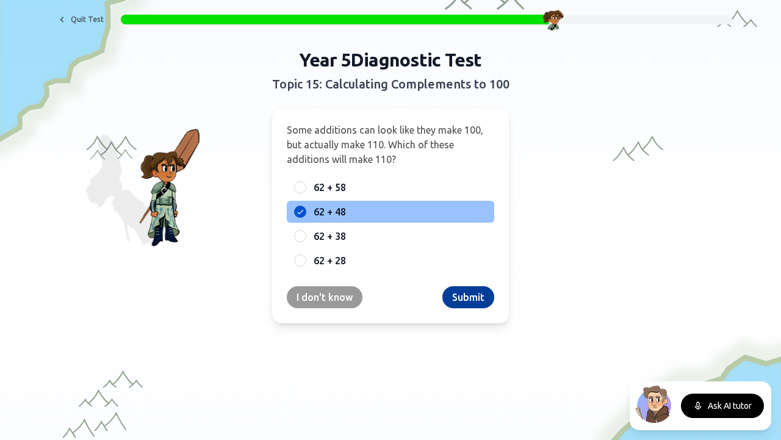
click at [456, 294] on button "Submit" at bounding box center [468, 297] width 52 height 22
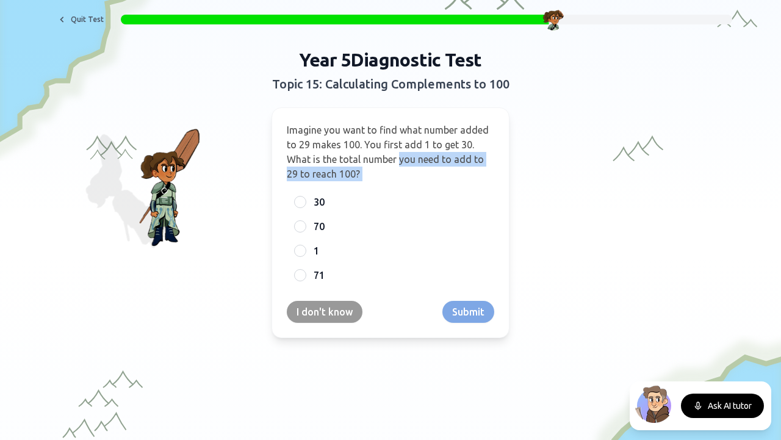
drag, startPoint x: 396, startPoint y: 160, endPoint x: 470, endPoint y: 184, distance: 77.5
click at [470, 184] on div "Imagine you want to find what number added to 29 makes 100. You first add 1 to …" at bounding box center [390, 222] width 238 height 231
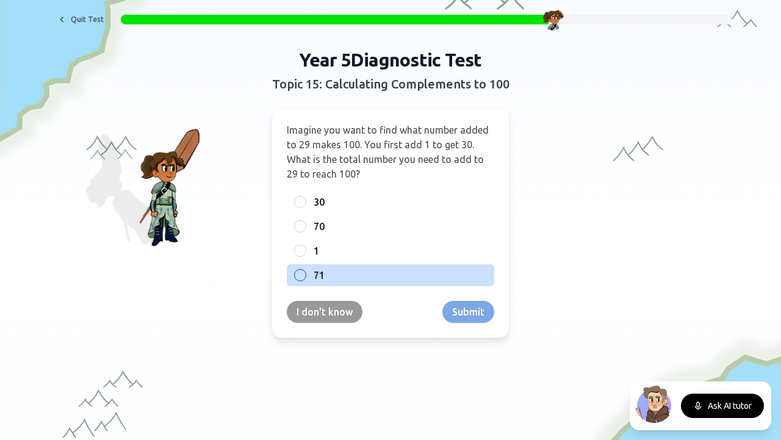
click at [318, 271] on span "71" at bounding box center [318, 275] width 11 height 15
click at [305, 271] on button "71" at bounding box center [300, 275] width 10 height 10
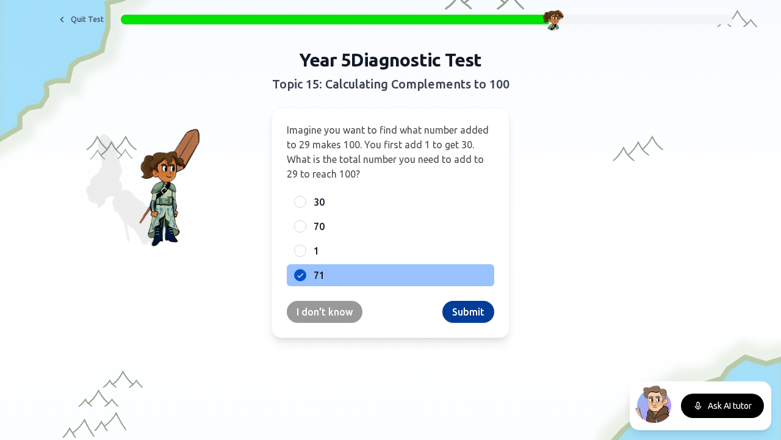
click at [446, 310] on button "Submit" at bounding box center [468, 312] width 52 height 22
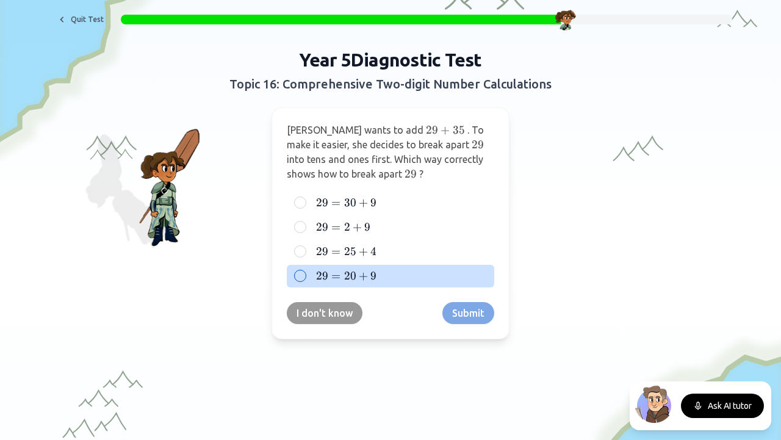
click at [377, 277] on label "29 = 20 + 9 29 = 20 + 9 29 = 20 + 9" at bounding box center [399, 275] width 173 height 15
click at [305, 277] on button "29 = 20 + 9 29 = 20 + 9 29 = 20 + 9" at bounding box center [300, 276] width 10 height 10
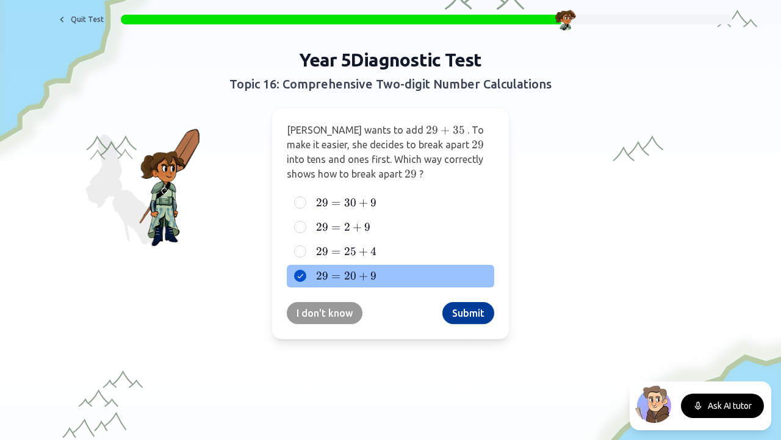
click at [460, 315] on button "Submit" at bounding box center [468, 313] width 52 height 22
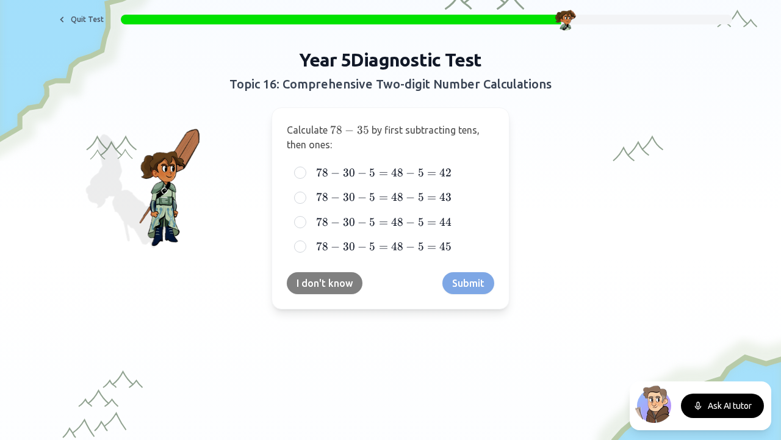
click at [318, 277] on button "I don't know" at bounding box center [325, 283] width 76 height 22
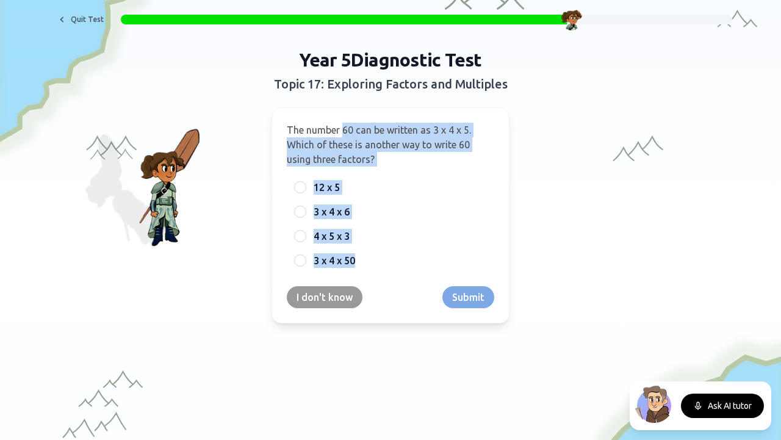
drag, startPoint x: 338, startPoint y: 129, endPoint x: 503, endPoint y: 257, distance: 208.6
click at [503, 257] on div "The number 60 can be written as 3 x 4 x 5. Which of these is another way to wri…" at bounding box center [390, 215] width 238 height 216
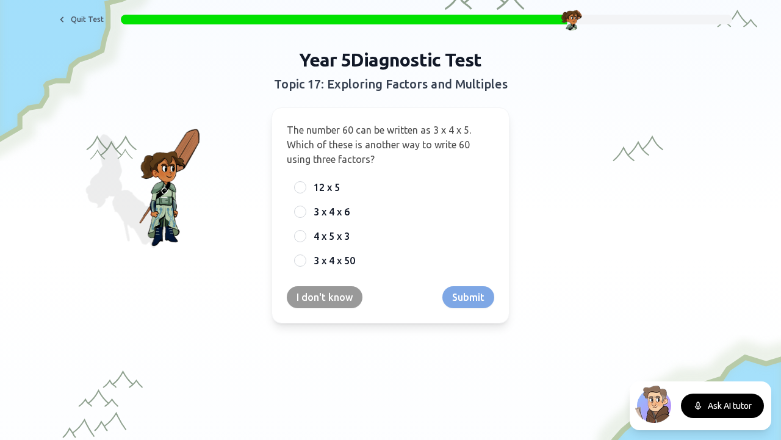
click at [501, 116] on div "The number 60 can be written as 3 x 4 x 5. Which of these is another way to wri…" at bounding box center [390, 215] width 238 height 216
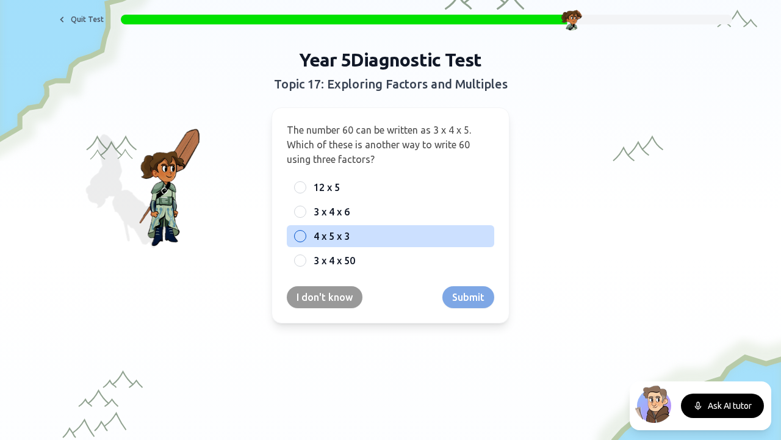
click at [313, 236] on span "4 x 5 x 3" at bounding box center [331, 236] width 36 height 15
click at [305, 236] on button "4 x 5 x 3" at bounding box center [300, 236] width 10 height 10
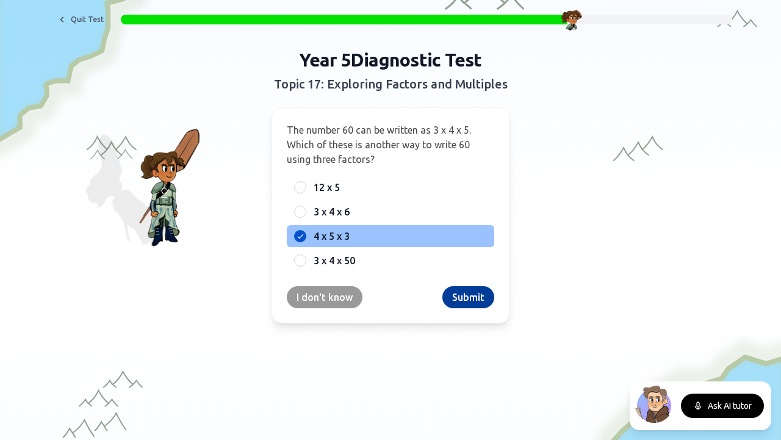
click at [462, 293] on button "Submit" at bounding box center [468, 297] width 52 height 22
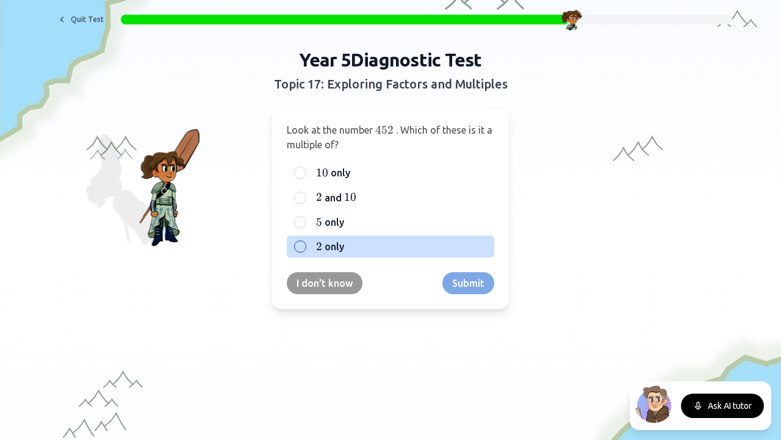
click at [327, 249] on span "only" at bounding box center [334, 246] width 20 height 15
click at [305, 249] on button "2 2 2 only" at bounding box center [300, 246] width 10 height 10
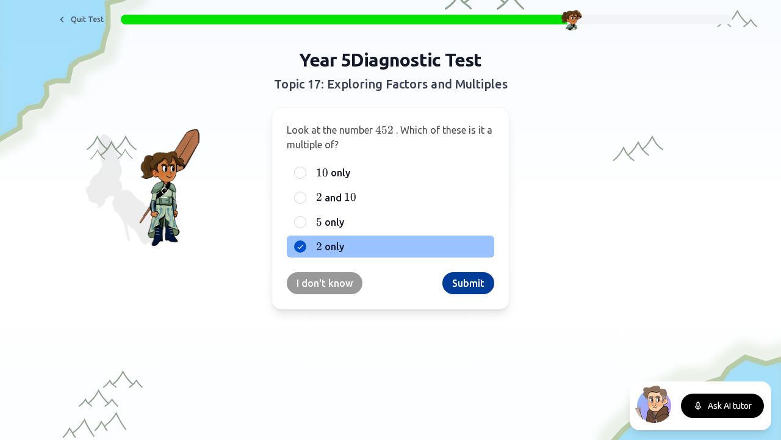
click at [479, 281] on button "Submit" at bounding box center [468, 283] width 52 height 22
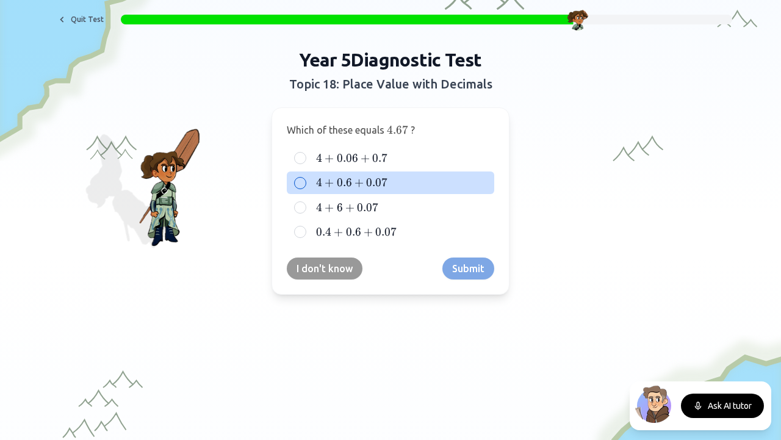
click at [406, 180] on label "4 + 0.6 + 0.07 4 + 0.6 + 0.07 4 + 0.6 + 0.07" at bounding box center [399, 182] width 173 height 15
click at [305, 180] on button "4 + 0.6 + 0.07 4 + 0.6 + 0.07 4 + 0.6 + 0.07" at bounding box center [300, 183] width 10 height 10
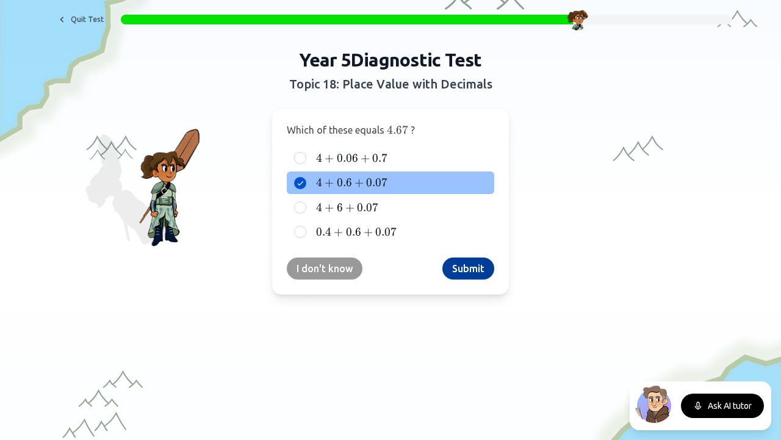
click at [459, 271] on button "Submit" at bounding box center [468, 268] width 52 height 22
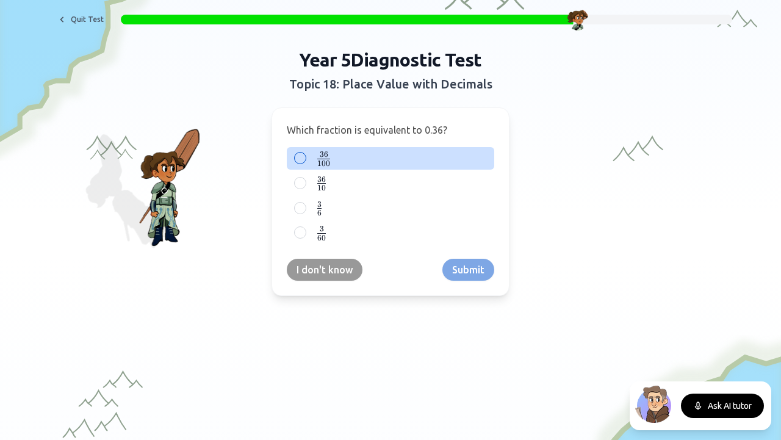
click at [363, 163] on label "36 100 \frac{36}{100} 100 36 ​" at bounding box center [399, 158] width 173 height 15
click at [305, 163] on button "36 100 \frac{36}{100} 100 36 ​" at bounding box center [300, 158] width 10 height 10
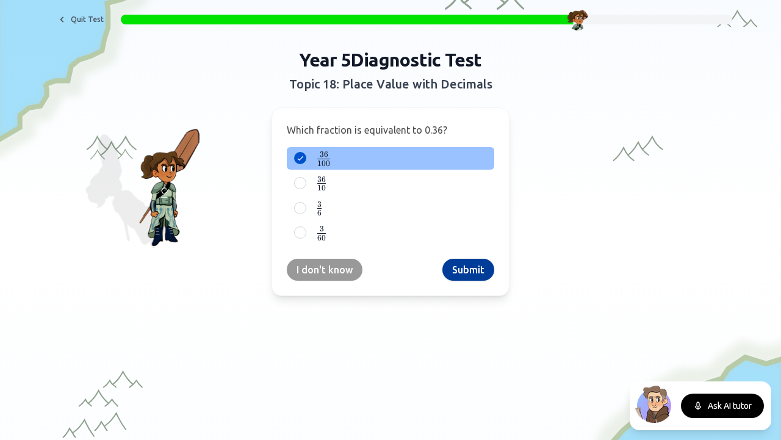
click at [454, 268] on button "Submit" at bounding box center [468, 270] width 52 height 22
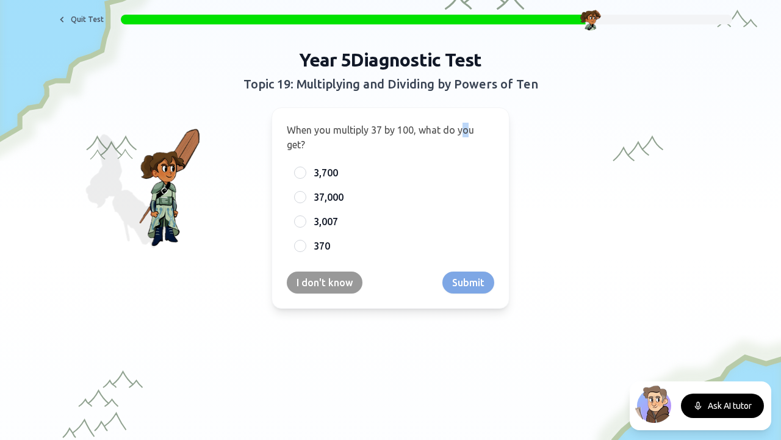
drag, startPoint x: 465, startPoint y: 132, endPoint x: 457, endPoint y: 135, distance: 8.2
click at [457, 135] on p "When you multiply 37 by 100, what do you get?" at bounding box center [390, 137] width 207 height 29
click at [467, 123] on p "When you multiply 37 by 100, what do you get?" at bounding box center [390, 137] width 207 height 29
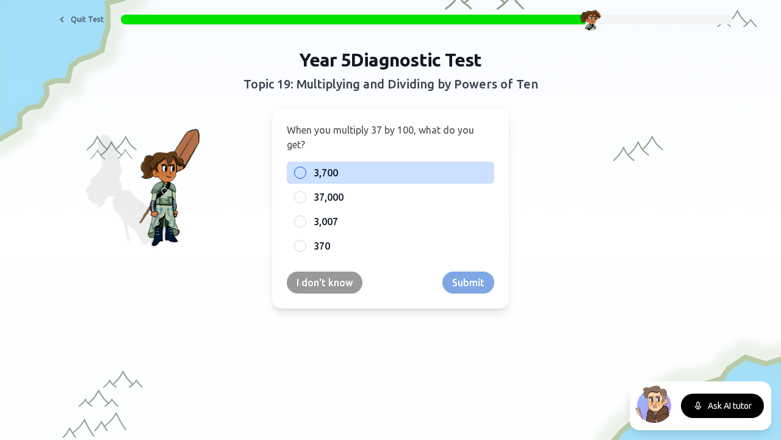
click at [376, 179] on label "3,700" at bounding box center [399, 172] width 173 height 15
click at [305, 177] on button "3,700" at bounding box center [300, 173] width 10 height 10
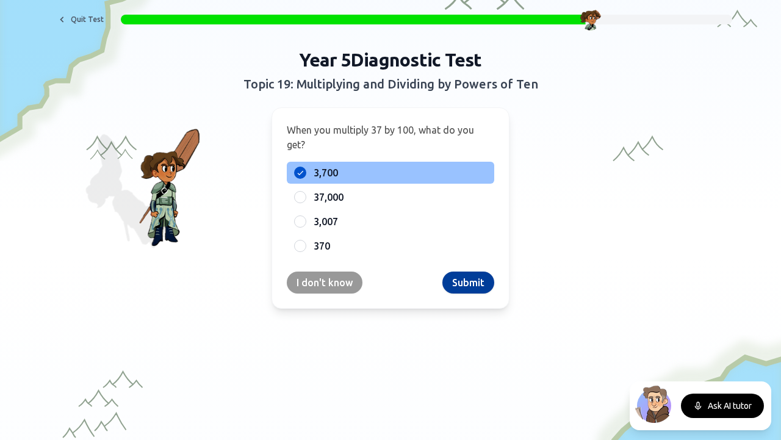
click at [461, 288] on button "Submit" at bounding box center [468, 282] width 52 height 22
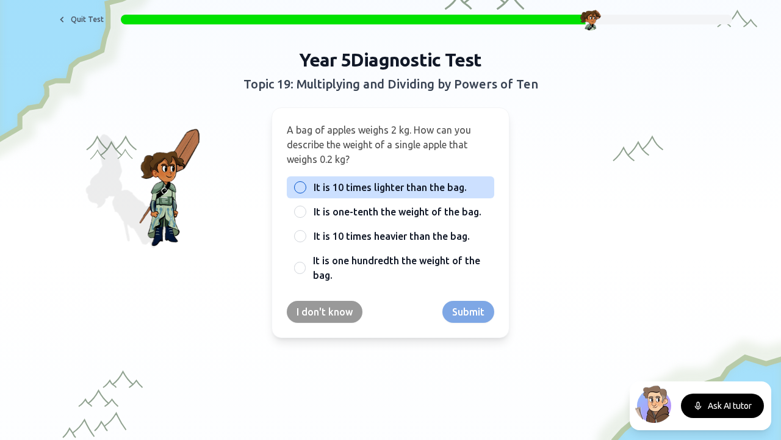
click at [395, 187] on span "It is 10 times lighter than the bag." at bounding box center [389, 187] width 153 height 15
click at [305, 187] on button "It is 10 times lighter than the bag." at bounding box center [300, 187] width 10 height 10
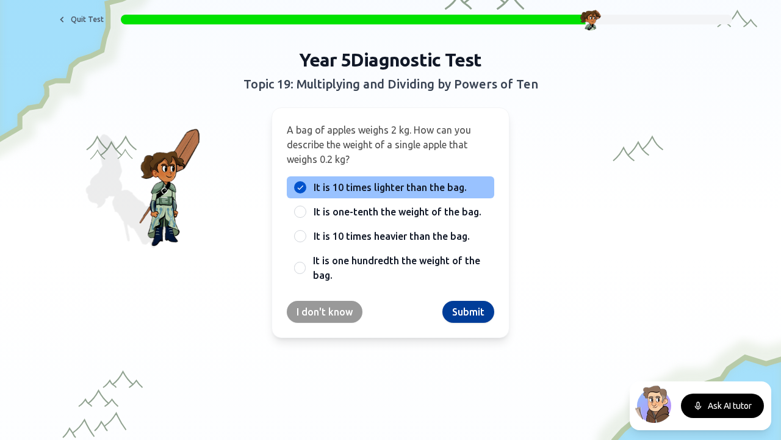
click at [463, 306] on button "Submit" at bounding box center [468, 312] width 52 height 22
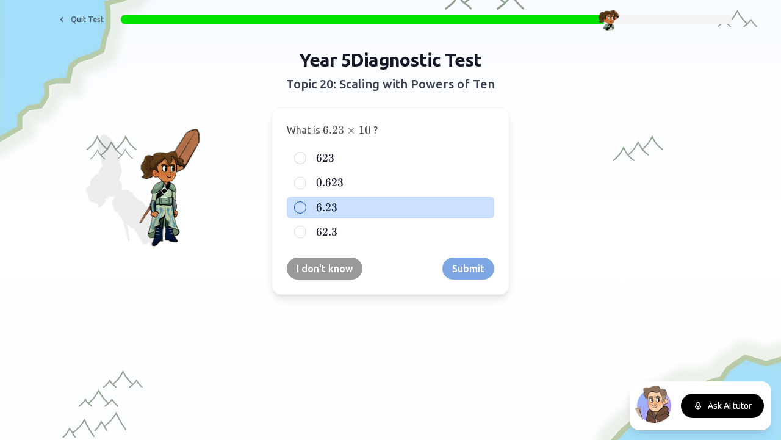
click at [335, 214] on div "6.23 6.23 6.23" at bounding box center [390, 207] width 207 height 22
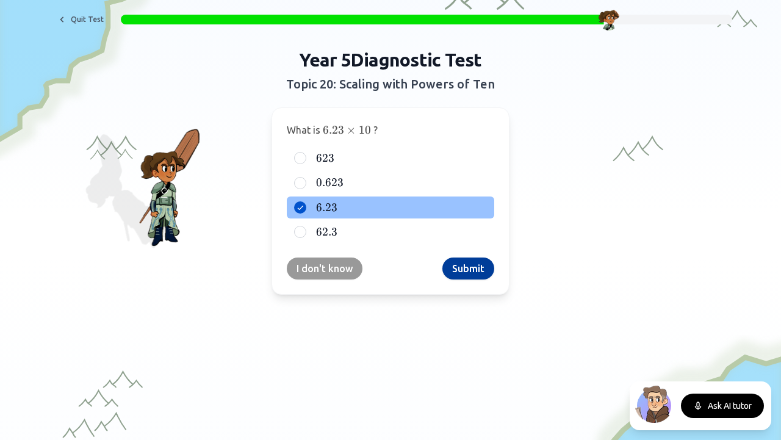
click at [465, 273] on button "Submit" at bounding box center [468, 268] width 52 height 22
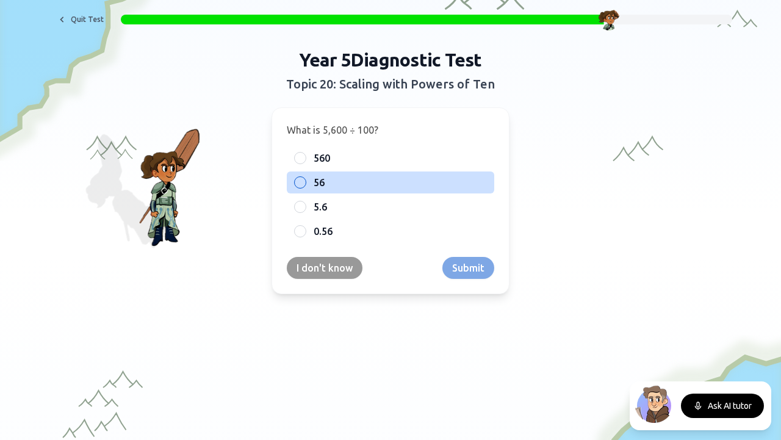
click at [331, 180] on label "56" at bounding box center [399, 182] width 173 height 15
click at [305, 180] on button "56" at bounding box center [300, 182] width 10 height 10
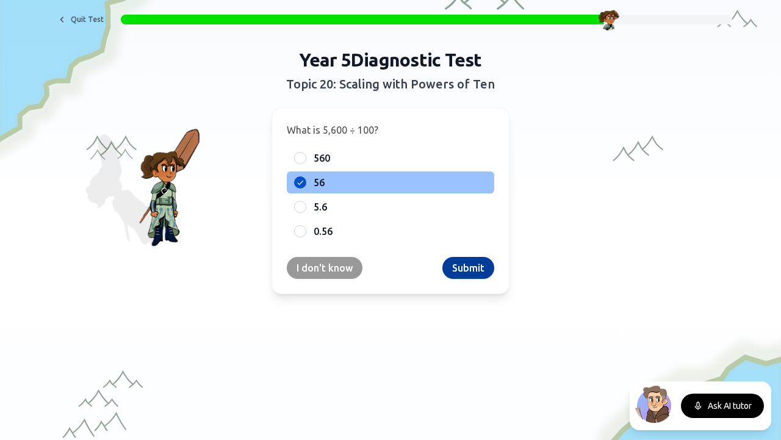
click at [459, 269] on button "Submit" at bounding box center [468, 268] width 52 height 22
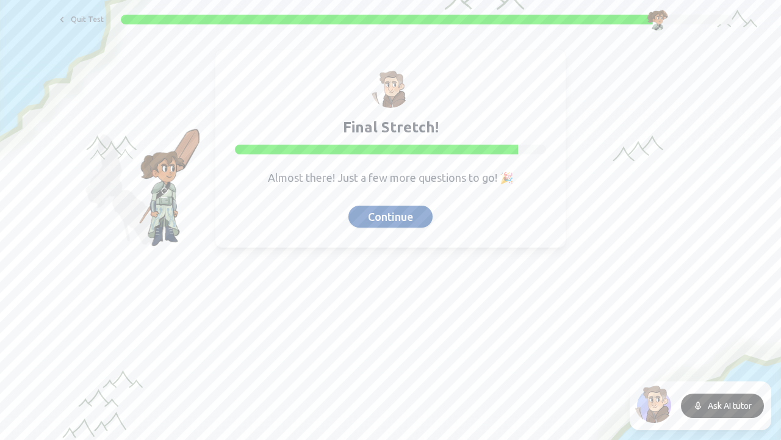
click at [407, 224] on button "Continue" at bounding box center [390, 217] width 84 height 22
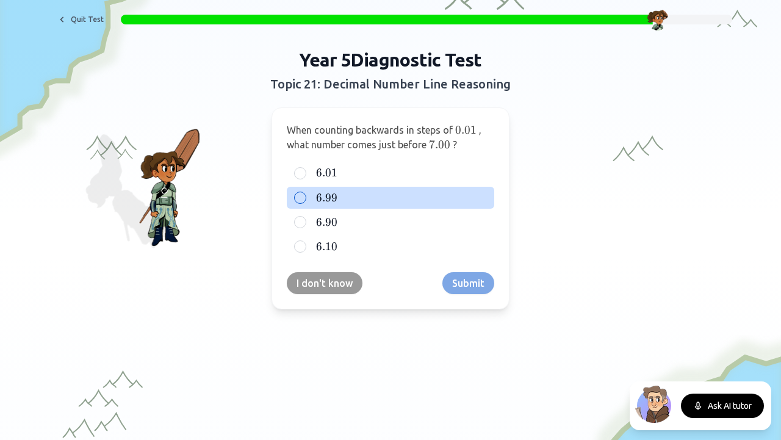
click at [341, 193] on label "6.99 6.99 6.99" at bounding box center [399, 197] width 173 height 15
click at [305, 193] on button "6.99 6.99 6.99" at bounding box center [300, 198] width 10 height 10
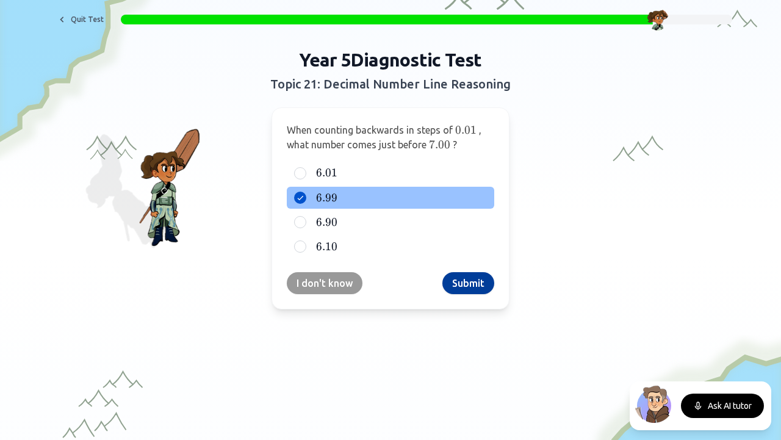
click at [463, 285] on button "Submit" at bounding box center [468, 283] width 52 height 22
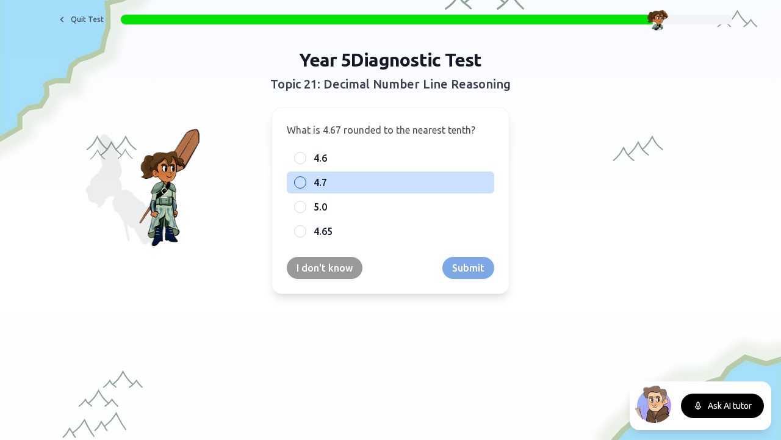
click at [324, 186] on label "4.7" at bounding box center [399, 182] width 173 height 15
click at [305, 186] on button "4.7" at bounding box center [300, 182] width 10 height 10
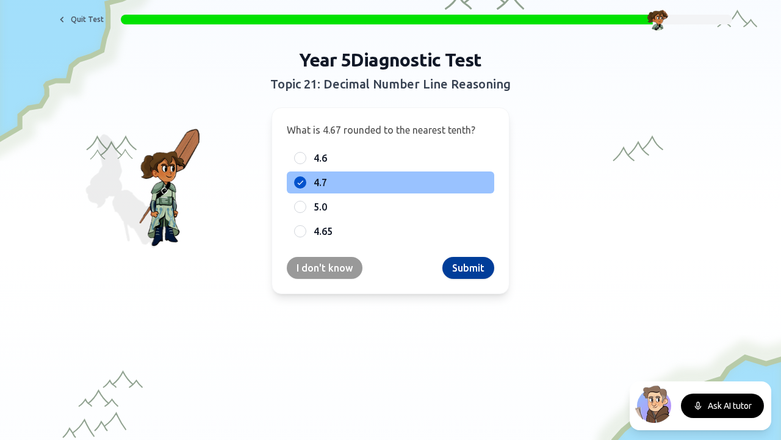
click at [474, 272] on button "Submit" at bounding box center [468, 268] width 52 height 22
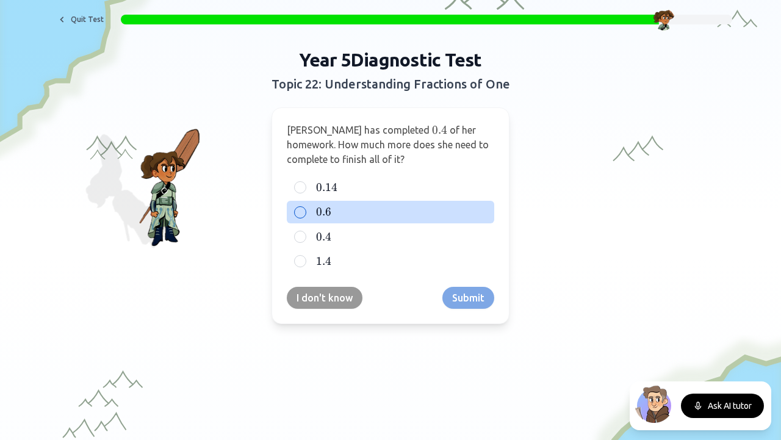
click at [323, 215] on span "0.6" at bounding box center [323, 211] width 15 height 13
click at [305, 215] on button "0.6 0.6 0.6" at bounding box center [300, 212] width 10 height 10
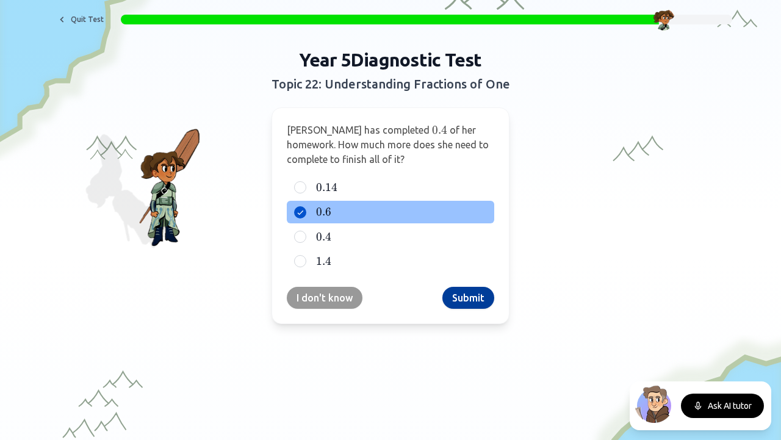
click at [474, 301] on button "Submit" at bounding box center [468, 298] width 52 height 22
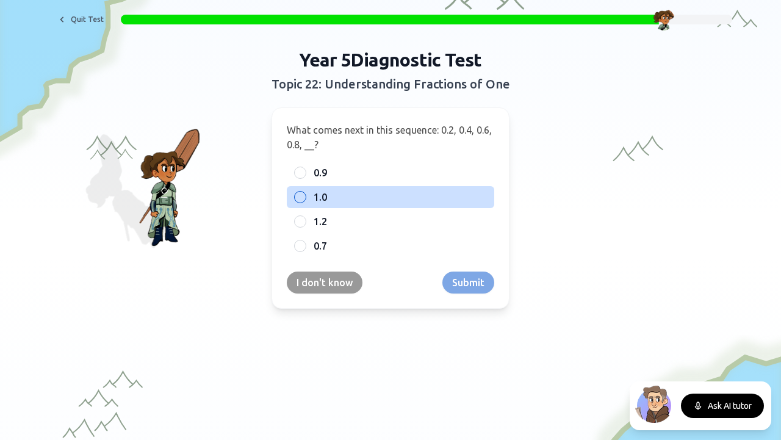
click at [320, 199] on span "1.0" at bounding box center [319, 197] width 13 height 15
click at [305, 199] on button "1.0" at bounding box center [300, 197] width 10 height 10
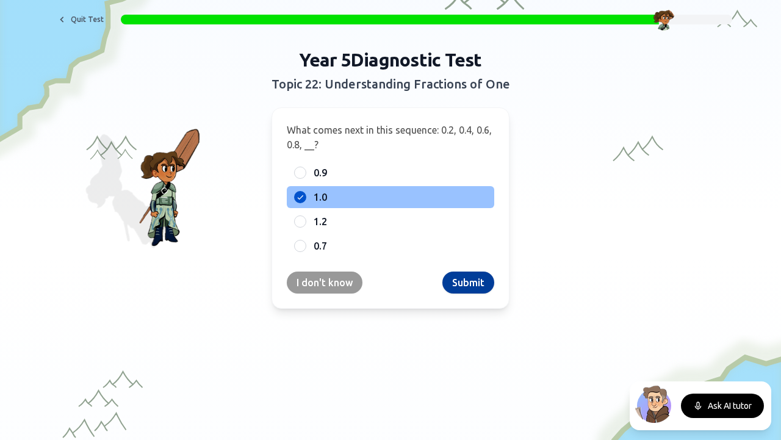
click at [460, 276] on button "Submit" at bounding box center [468, 282] width 52 height 22
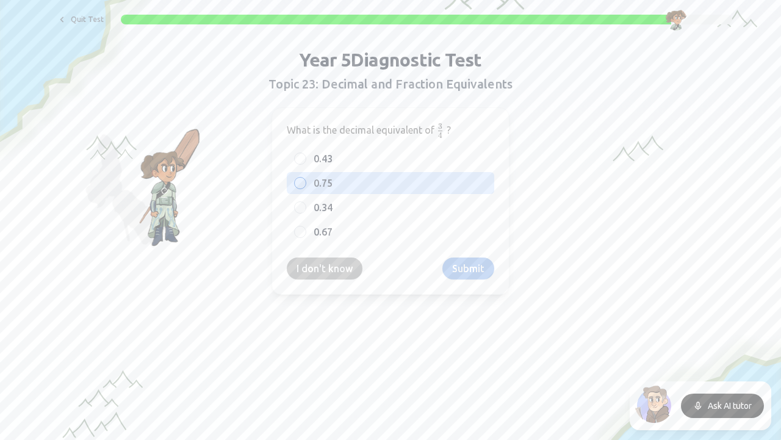
click at [337, 185] on label "0.75" at bounding box center [399, 183] width 173 height 15
click at [305, 185] on button "0.75" at bounding box center [300, 183] width 10 height 10
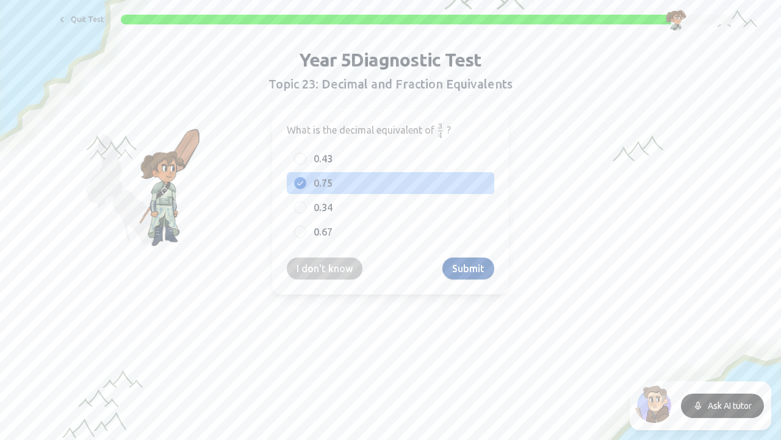
click at [473, 266] on button "Submit" at bounding box center [468, 268] width 52 height 22
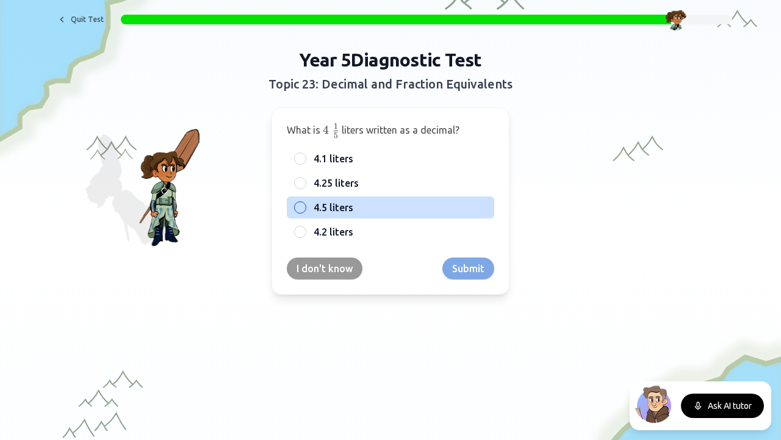
click at [352, 209] on label "4.5 liters" at bounding box center [399, 207] width 173 height 15
click at [305, 209] on button "4.5 liters" at bounding box center [300, 207] width 10 height 10
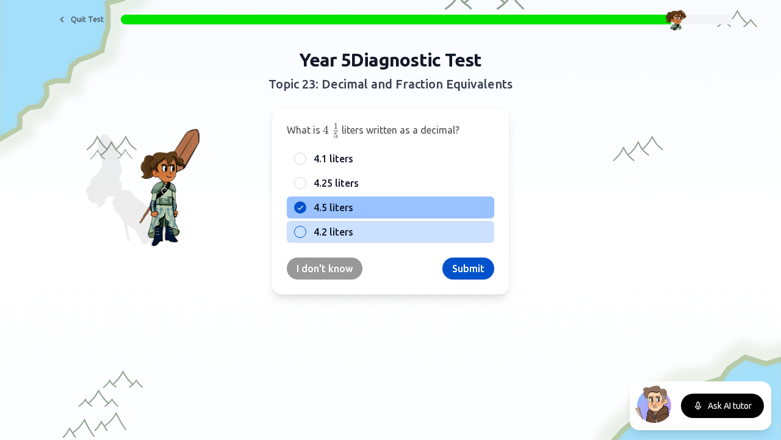
click at [350, 225] on label "4.2 liters" at bounding box center [399, 231] width 173 height 15
click at [305, 227] on button "4.2 liters" at bounding box center [300, 232] width 10 height 10
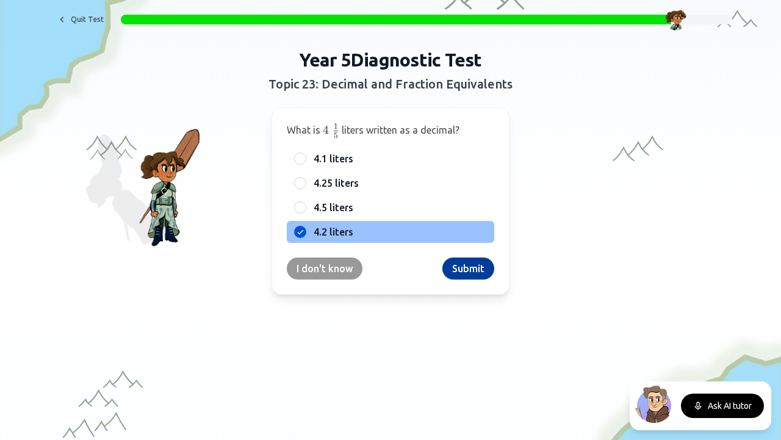
click at [454, 273] on button "Submit" at bounding box center [468, 268] width 52 height 22
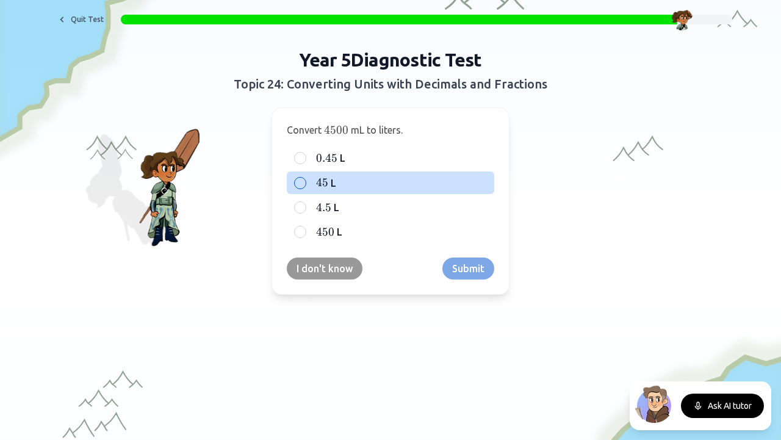
click at [326, 173] on div "45 45 45 L" at bounding box center [390, 182] width 207 height 22
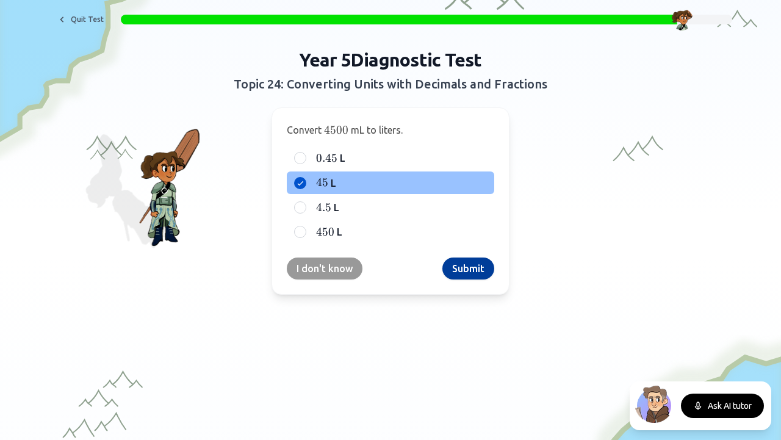
click at [454, 267] on button "Submit" at bounding box center [468, 268] width 52 height 22
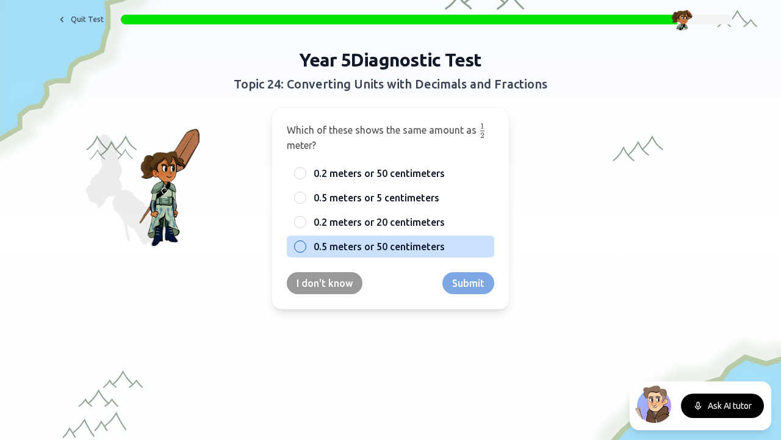
click at [384, 243] on span "0.5 meters or 50 centimeters" at bounding box center [378, 246] width 131 height 15
click at [305, 243] on button "0.5 meters or 50 centimeters" at bounding box center [300, 246] width 10 height 10
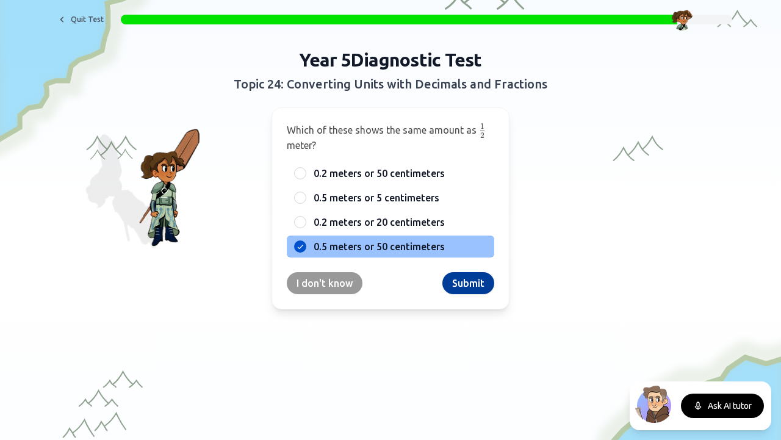
click at [454, 282] on button "Submit" at bounding box center [468, 283] width 52 height 22
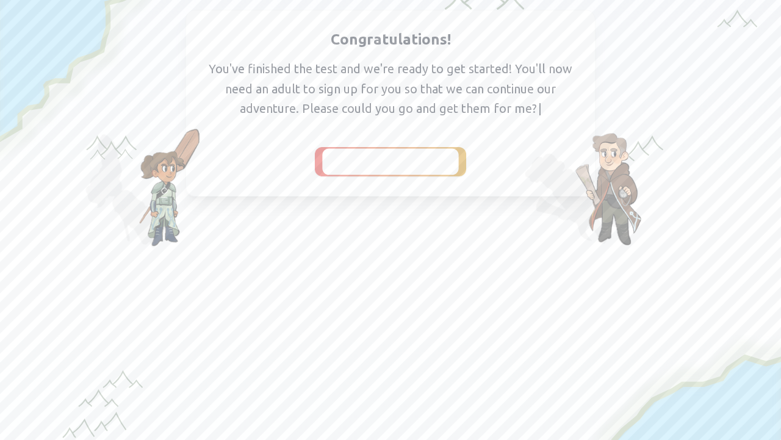
click at [400, 162] on span "I've got them with me" at bounding box center [390, 161] width 112 height 17
